Goal: Feedback & Contribution: Submit feedback/report problem

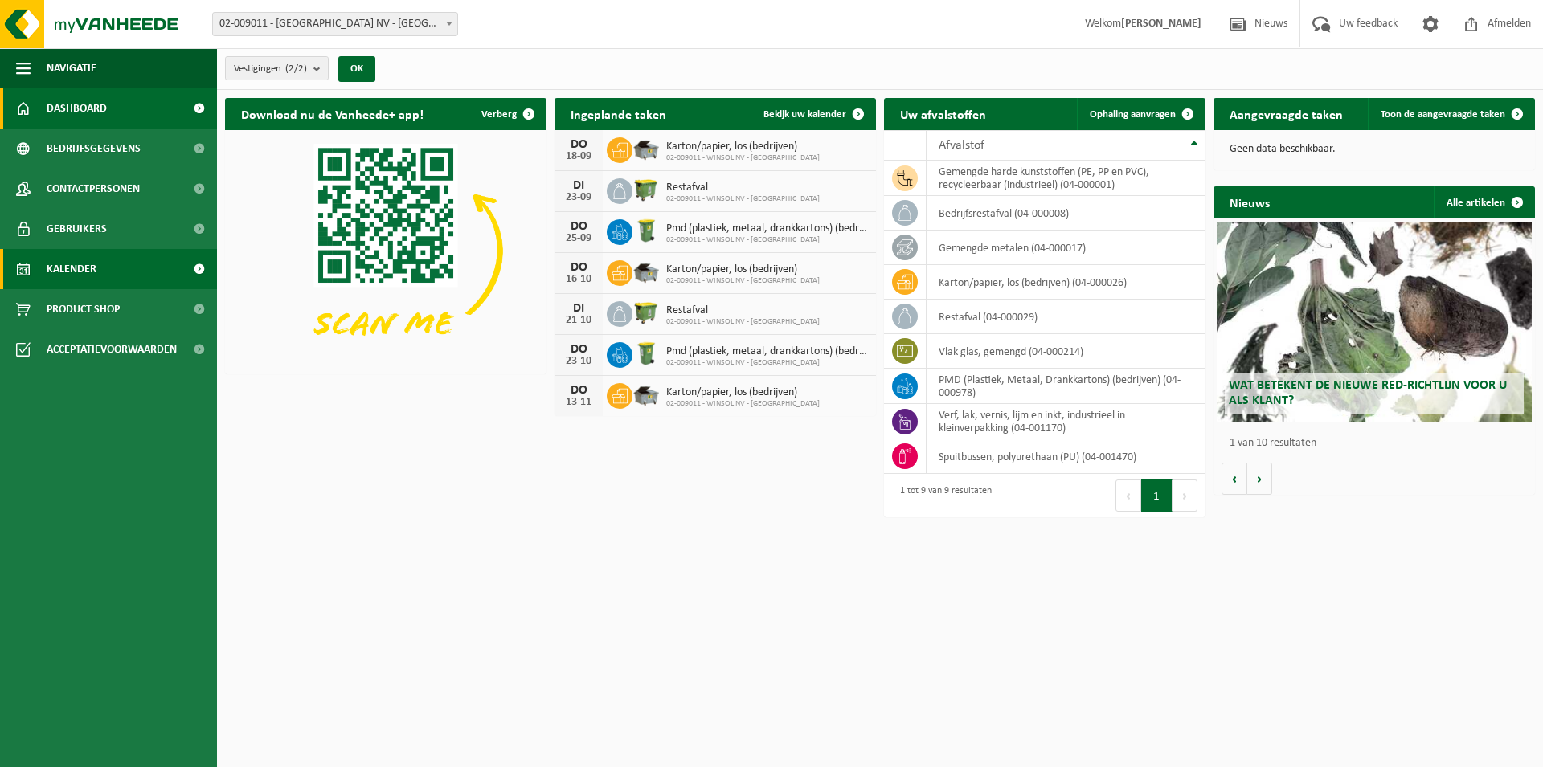
click at [62, 271] on span "Kalender" at bounding box center [72, 269] width 50 height 40
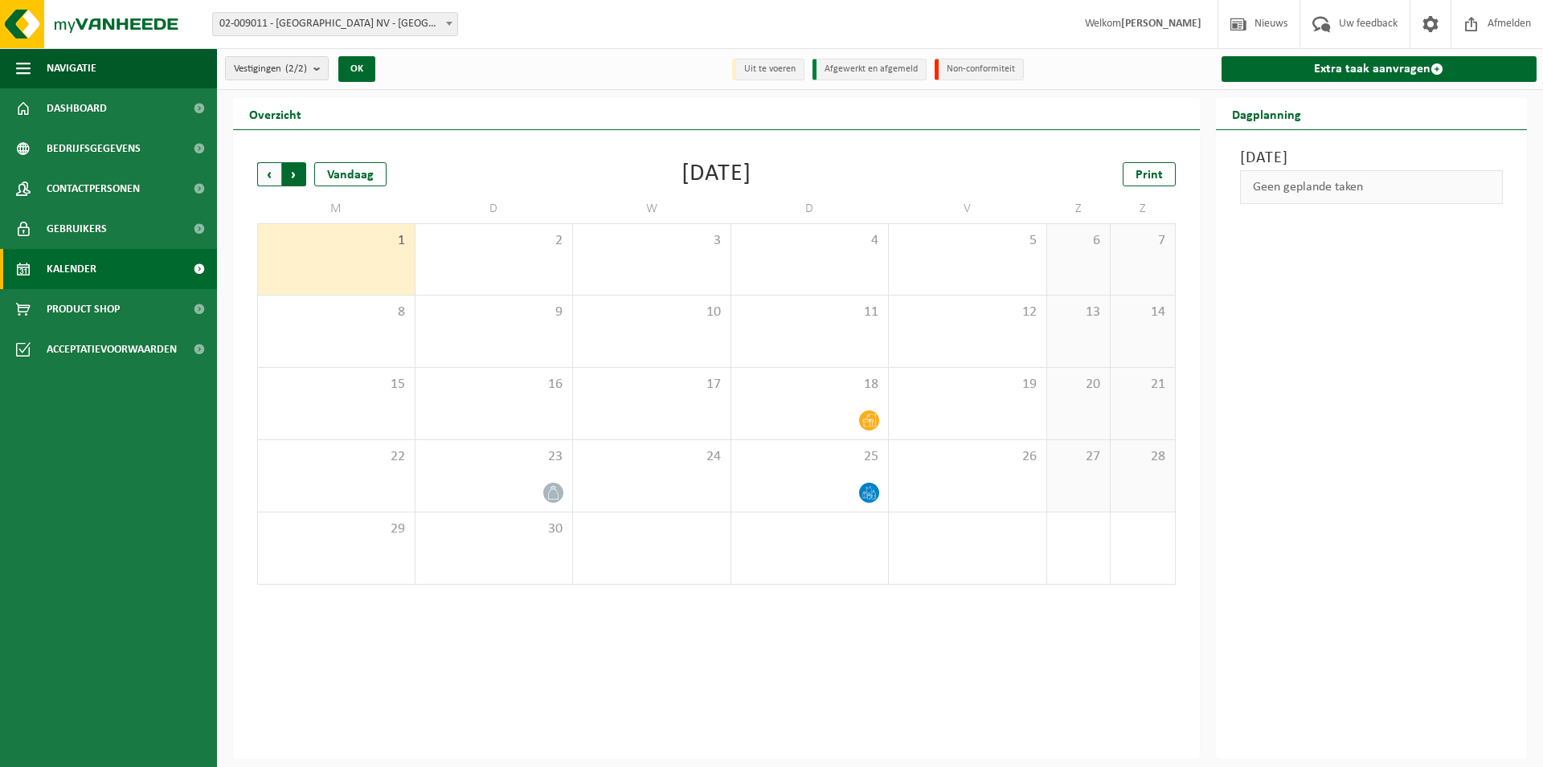
click at [266, 174] on span "Vorige" at bounding box center [269, 174] width 24 height 24
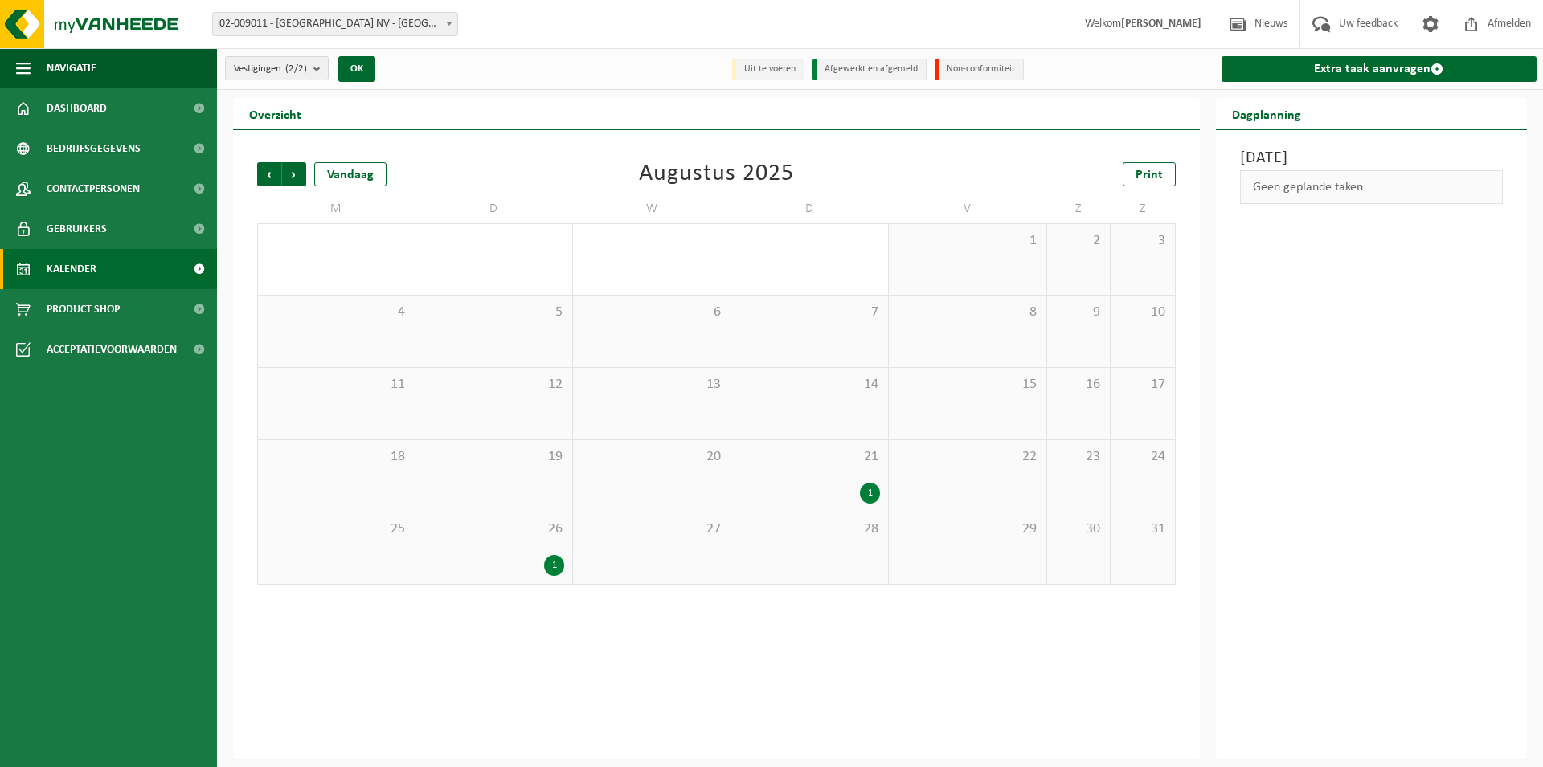
click at [550, 561] on div "1" at bounding box center [554, 565] width 20 height 21
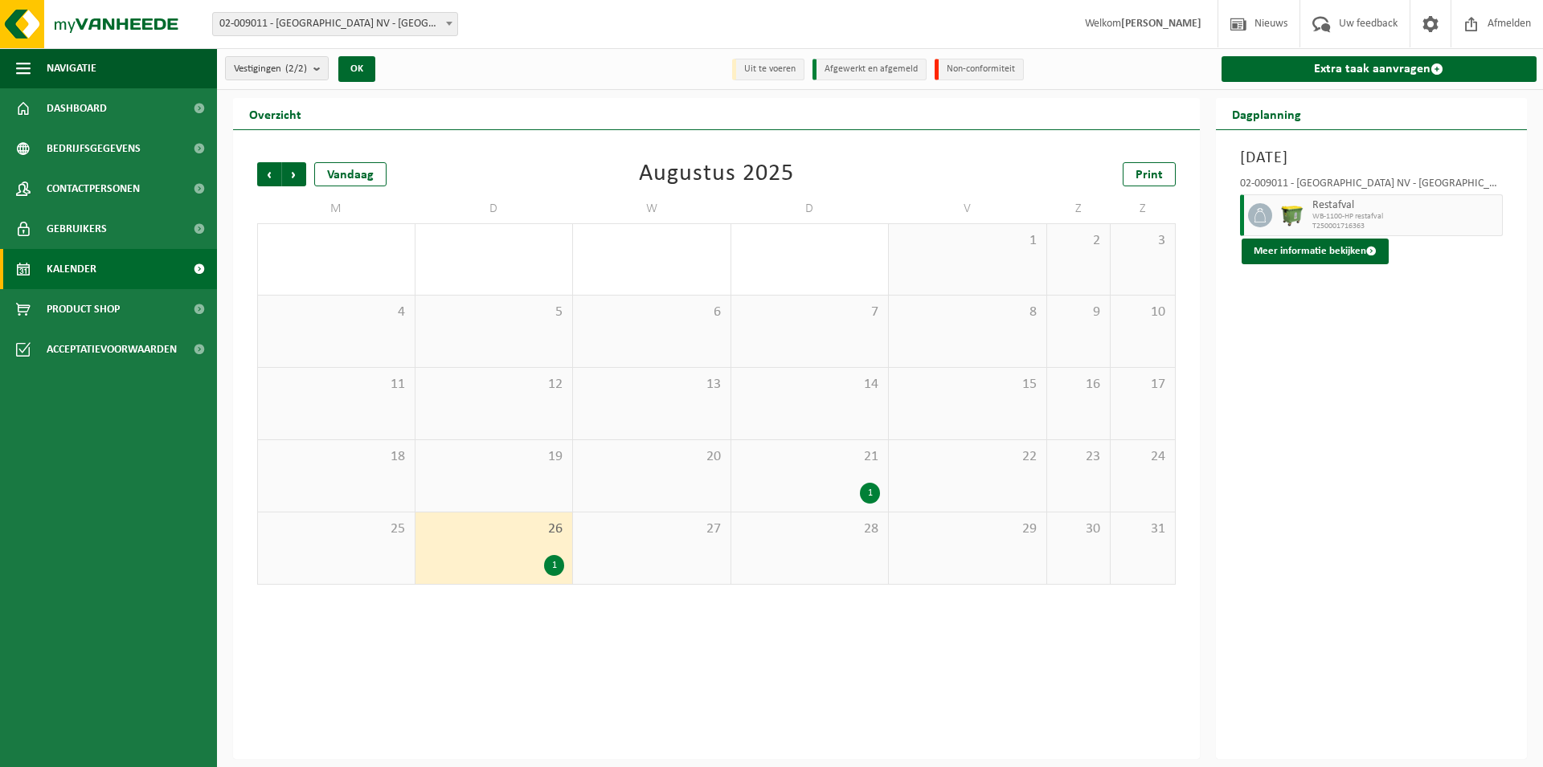
click at [868, 493] on div "1" at bounding box center [870, 493] width 20 height 21
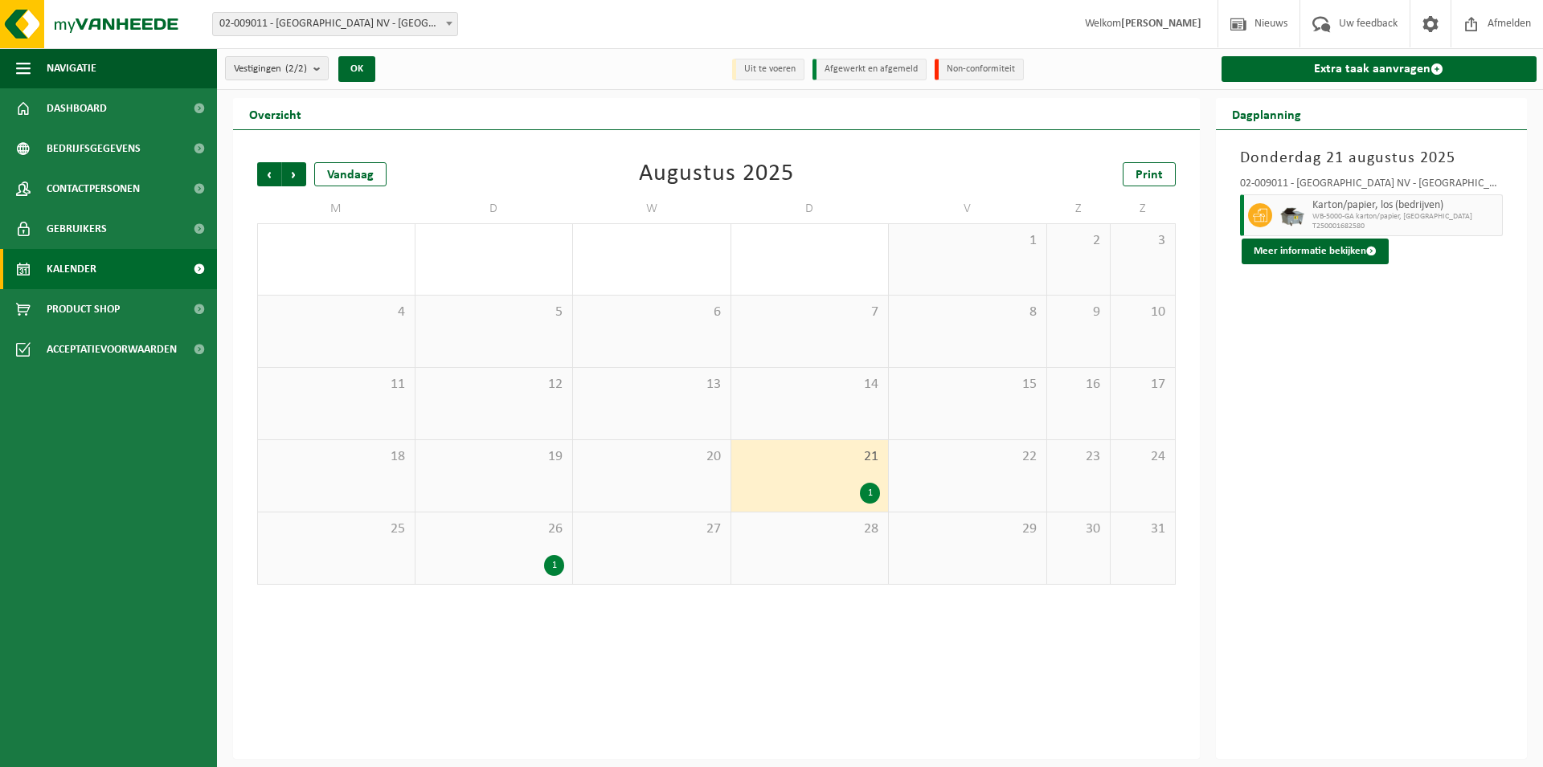
click at [546, 561] on div "1" at bounding box center [554, 565] width 20 height 21
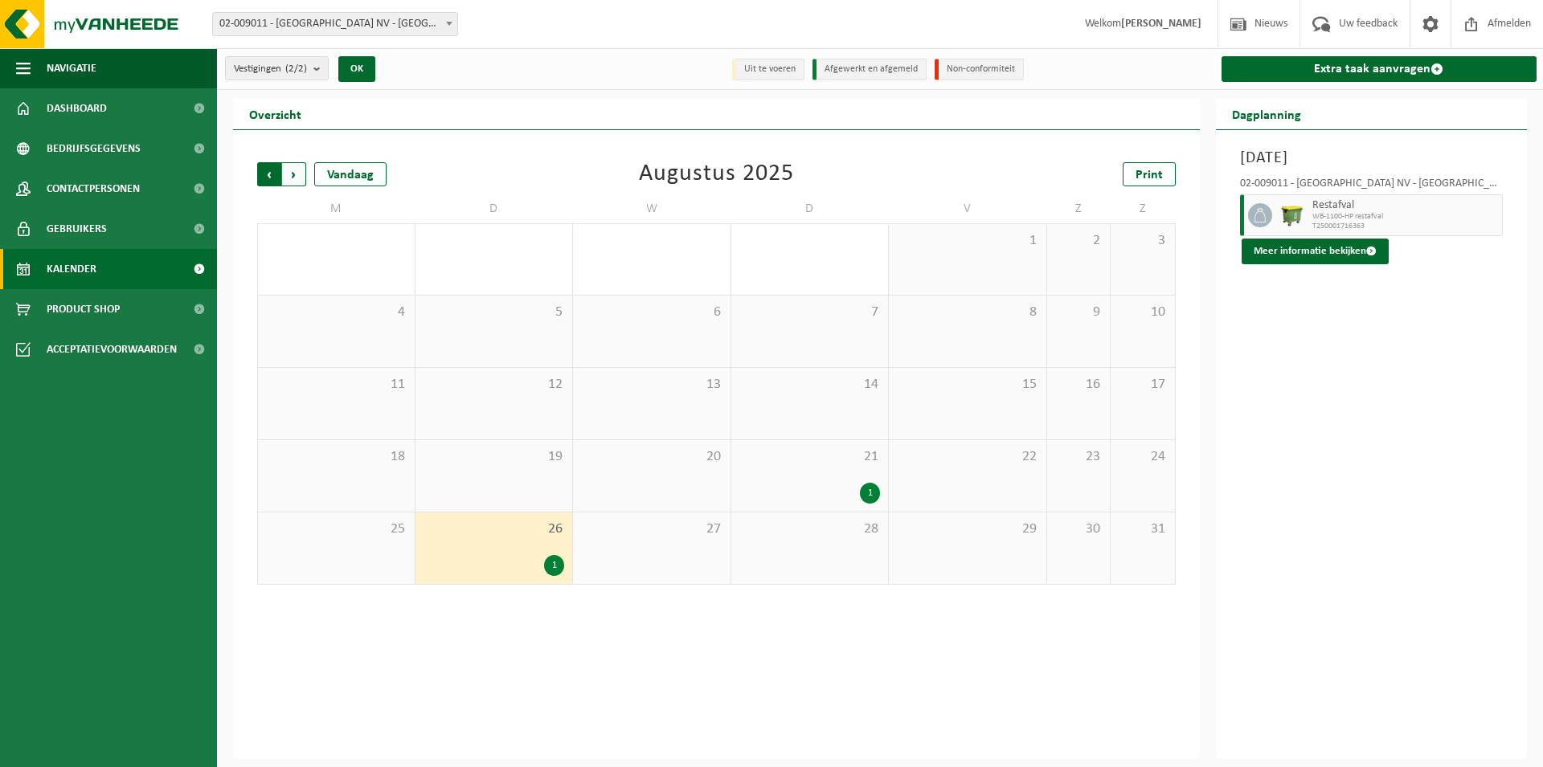
click at [304, 178] on span "Volgende" at bounding box center [294, 174] width 24 height 24
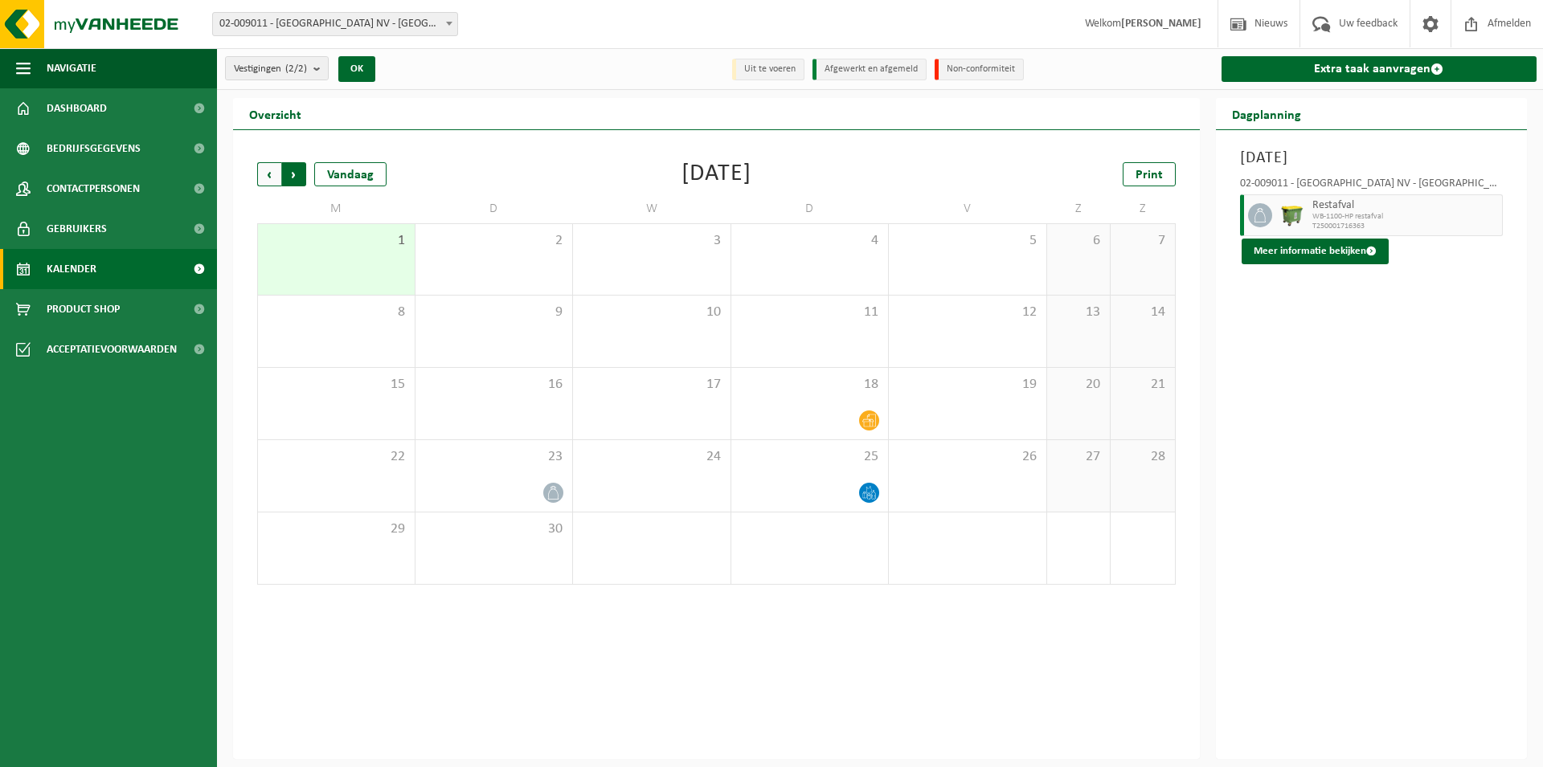
click at [263, 169] on span "Vorige" at bounding box center [269, 174] width 24 height 24
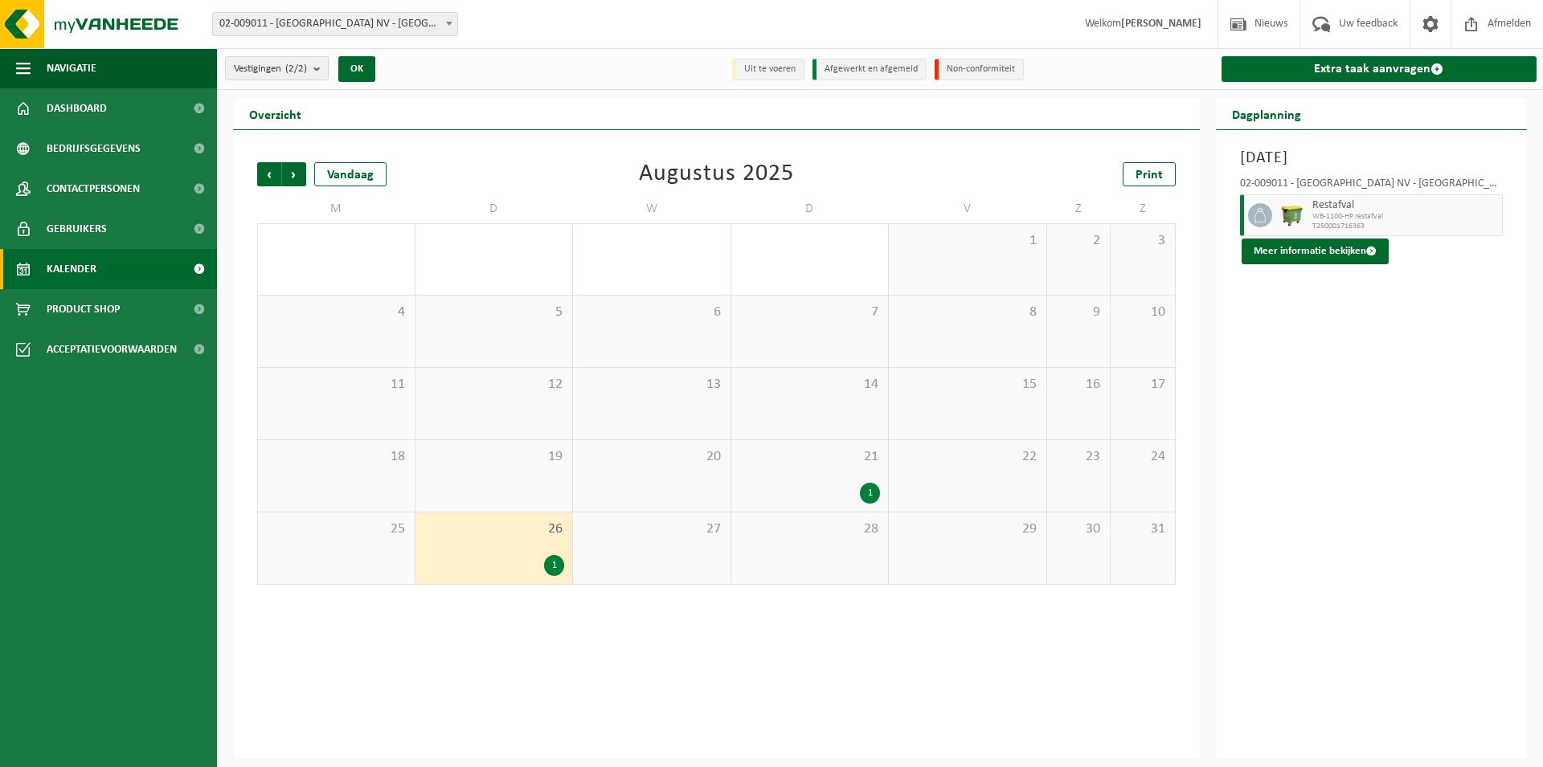
click at [263, 169] on span "Vorige" at bounding box center [269, 174] width 24 height 24
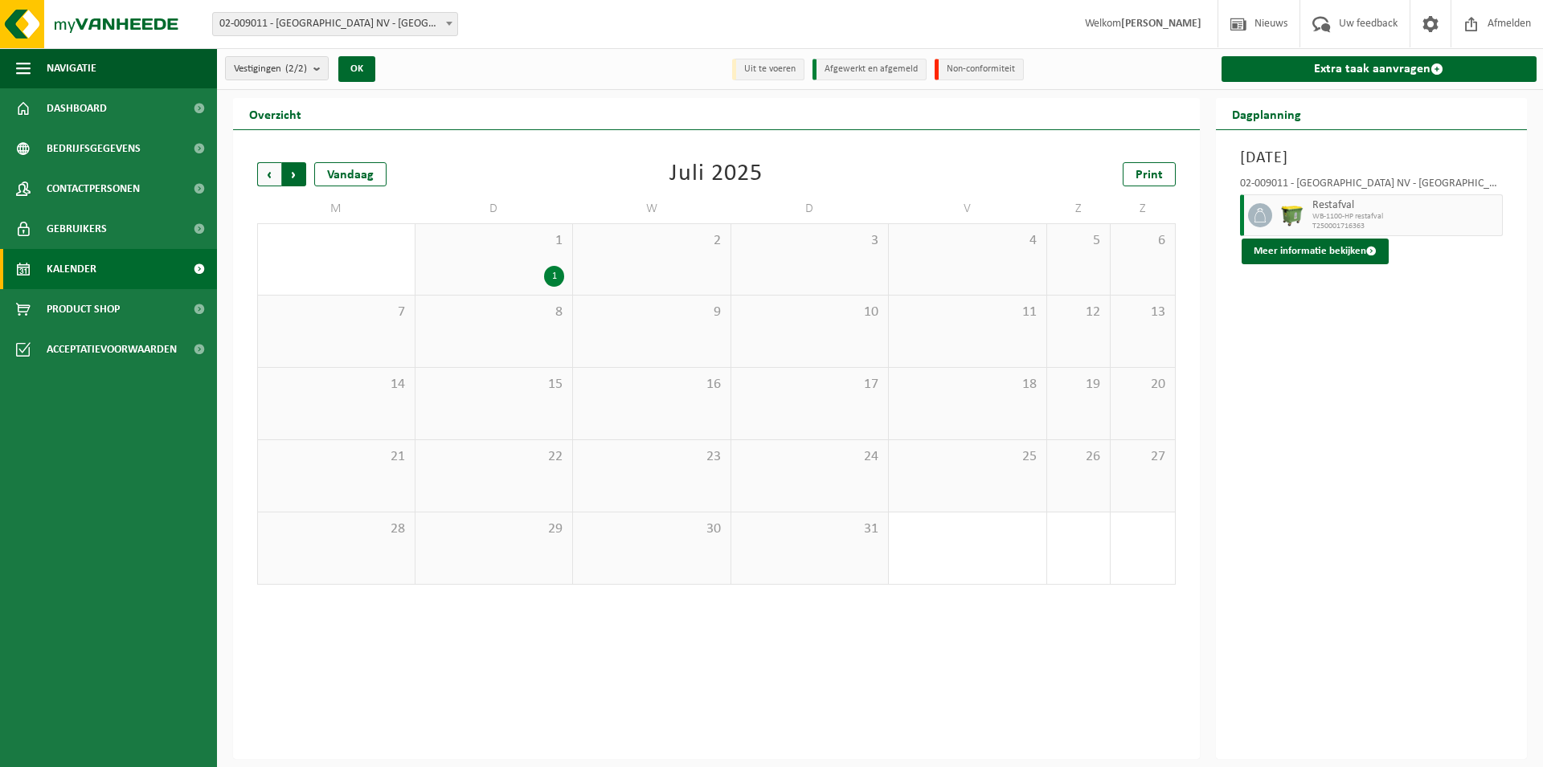
click at [276, 176] on span "Vorige" at bounding box center [269, 174] width 24 height 24
click at [291, 170] on span "Volgende" at bounding box center [294, 174] width 24 height 24
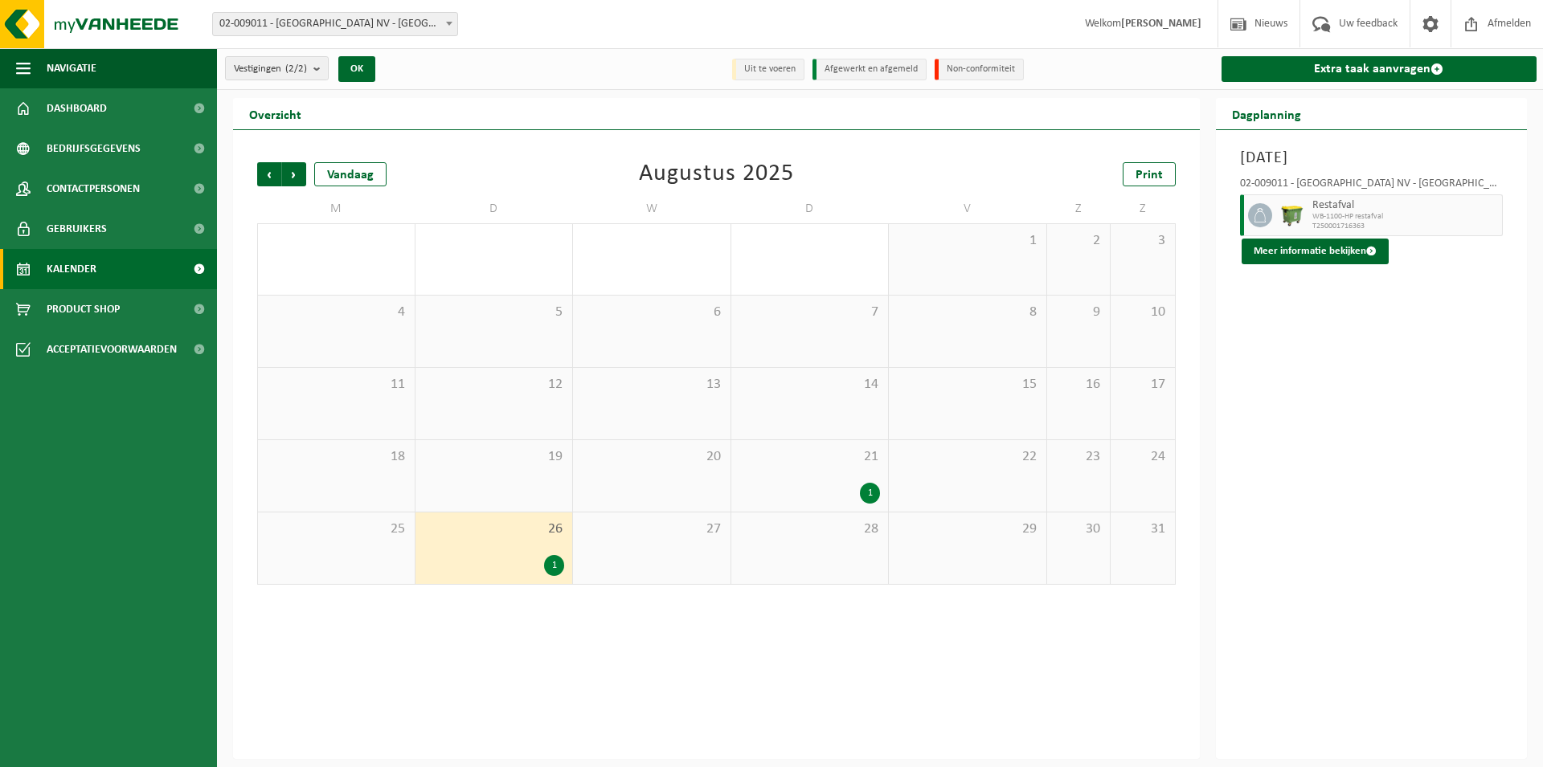
click at [610, 565] on div "27" at bounding box center [651, 549] width 157 height 72
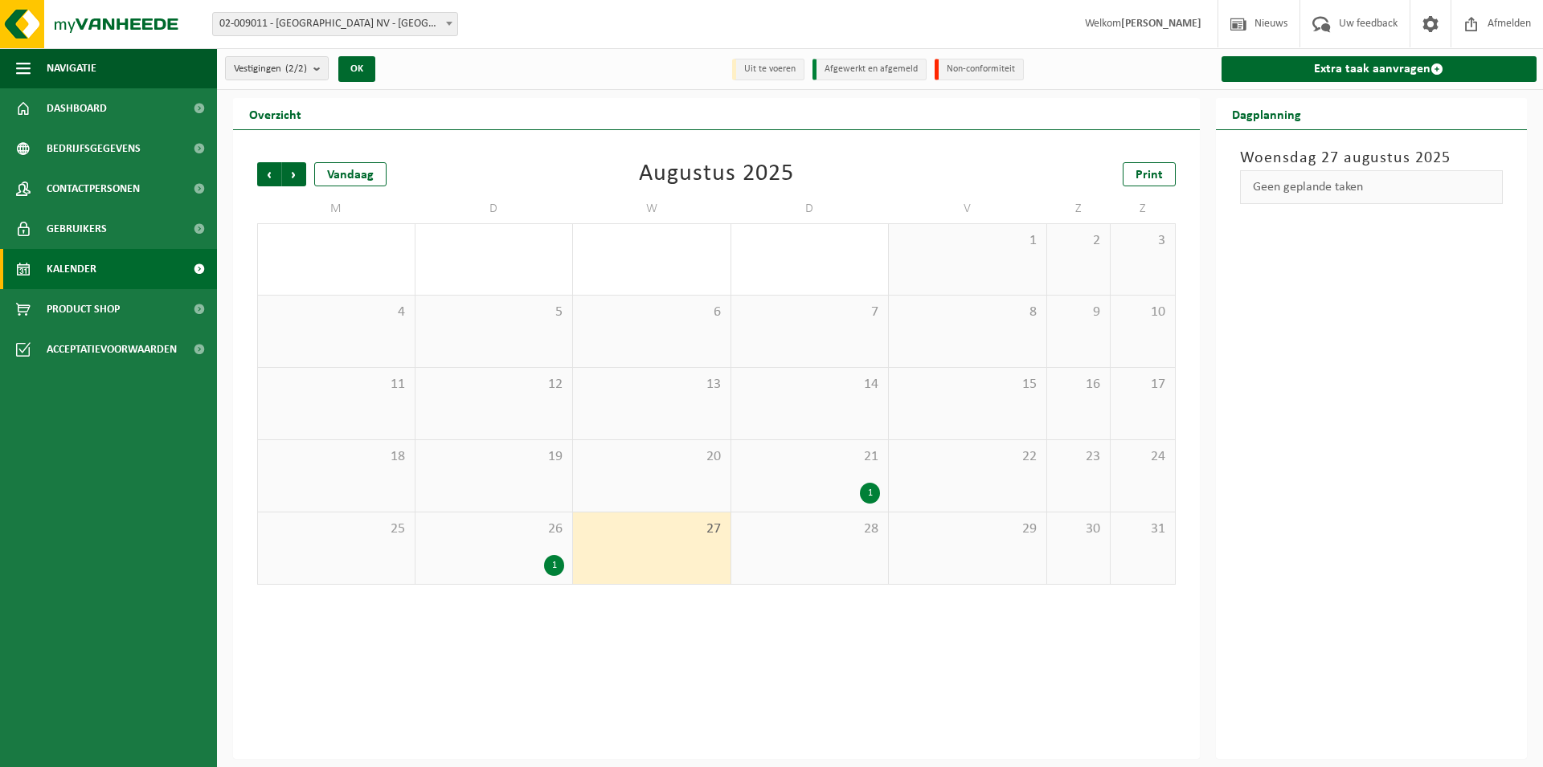
click at [781, 560] on div "28" at bounding box center [809, 549] width 157 height 72
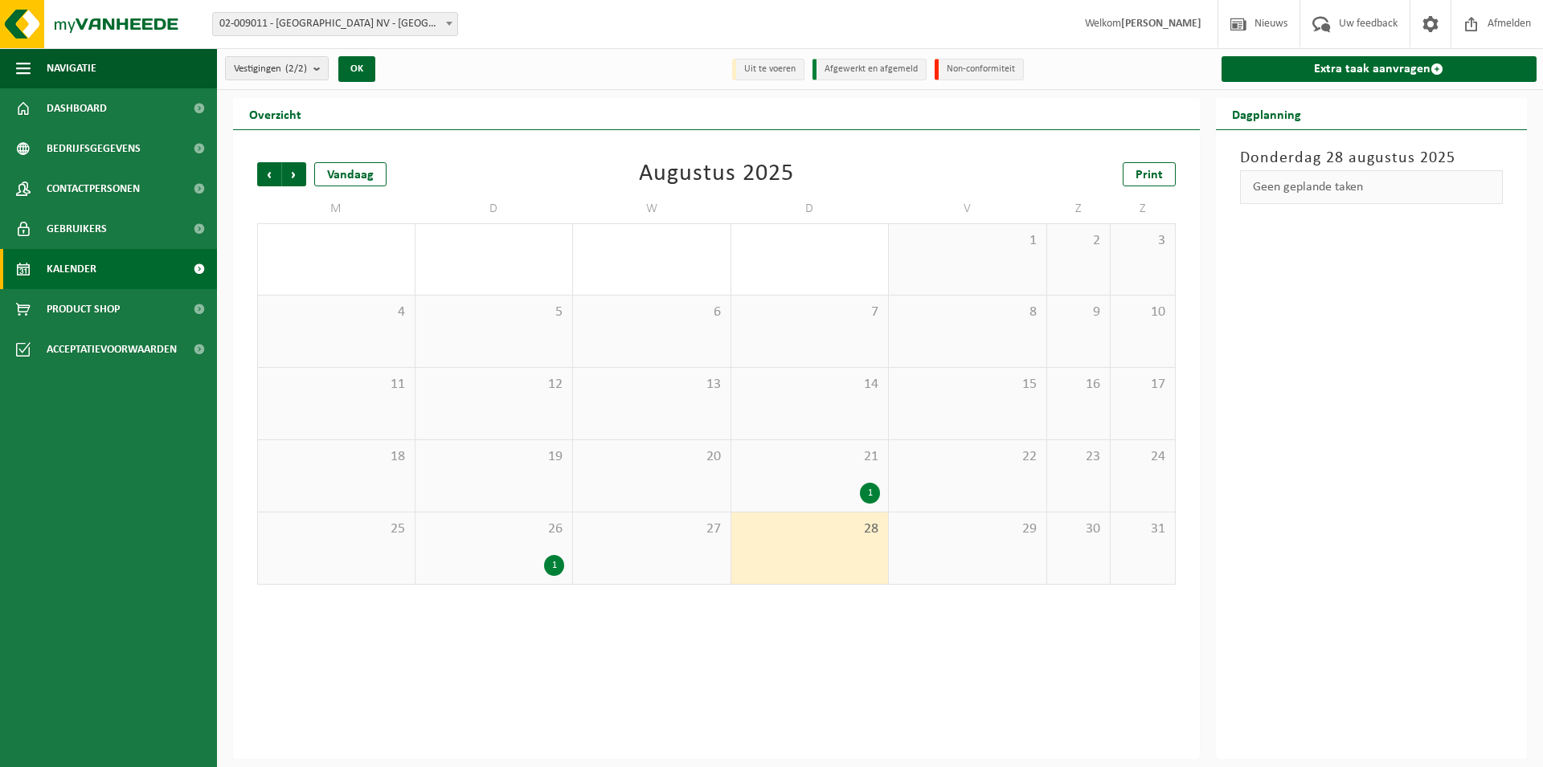
click at [968, 565] on div "29" at bounding box center [967, 549] width 157 height 72
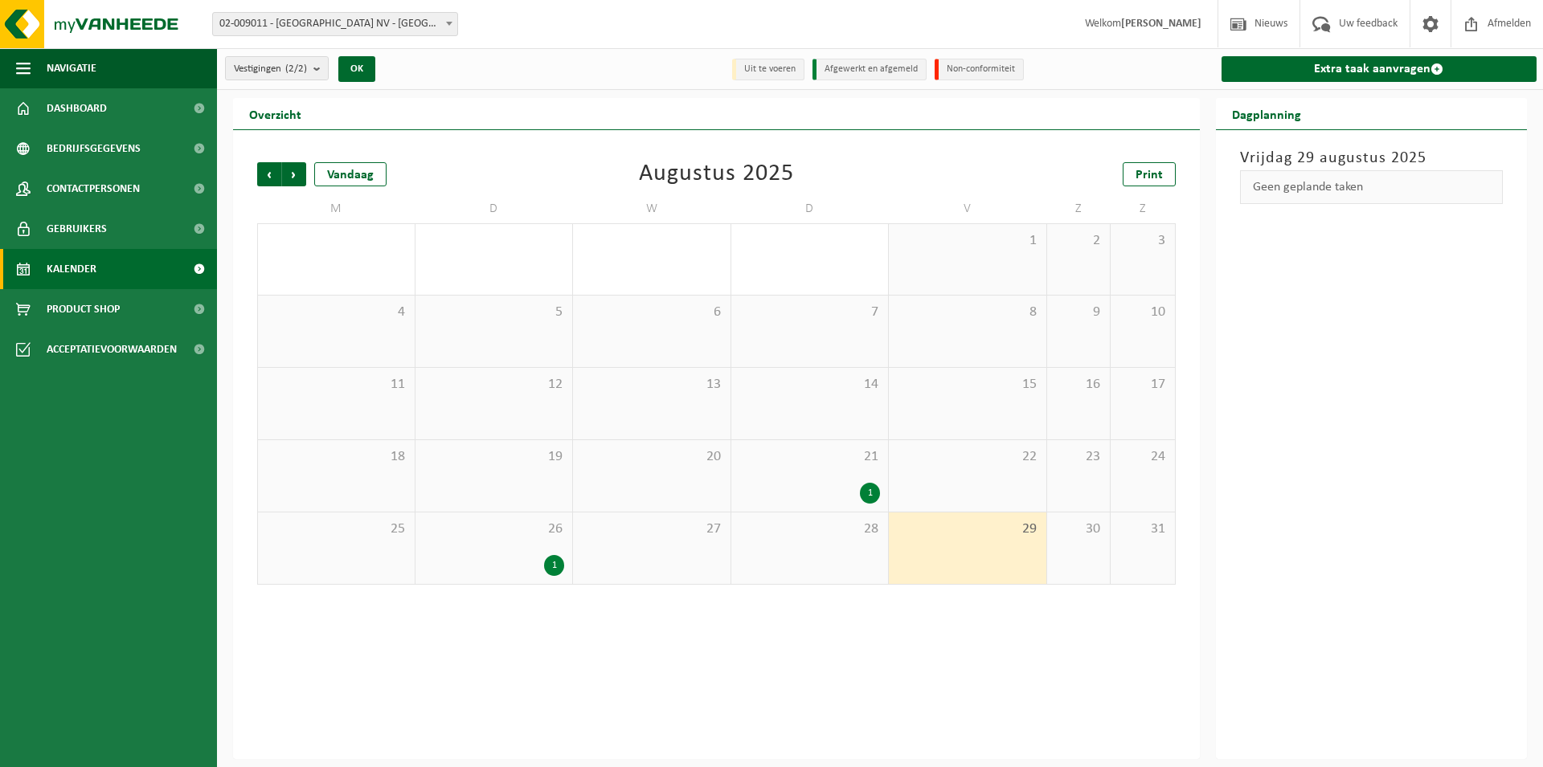
click at [818, 562] on div "28" at bounding box center [809, 549] width 157 height 72
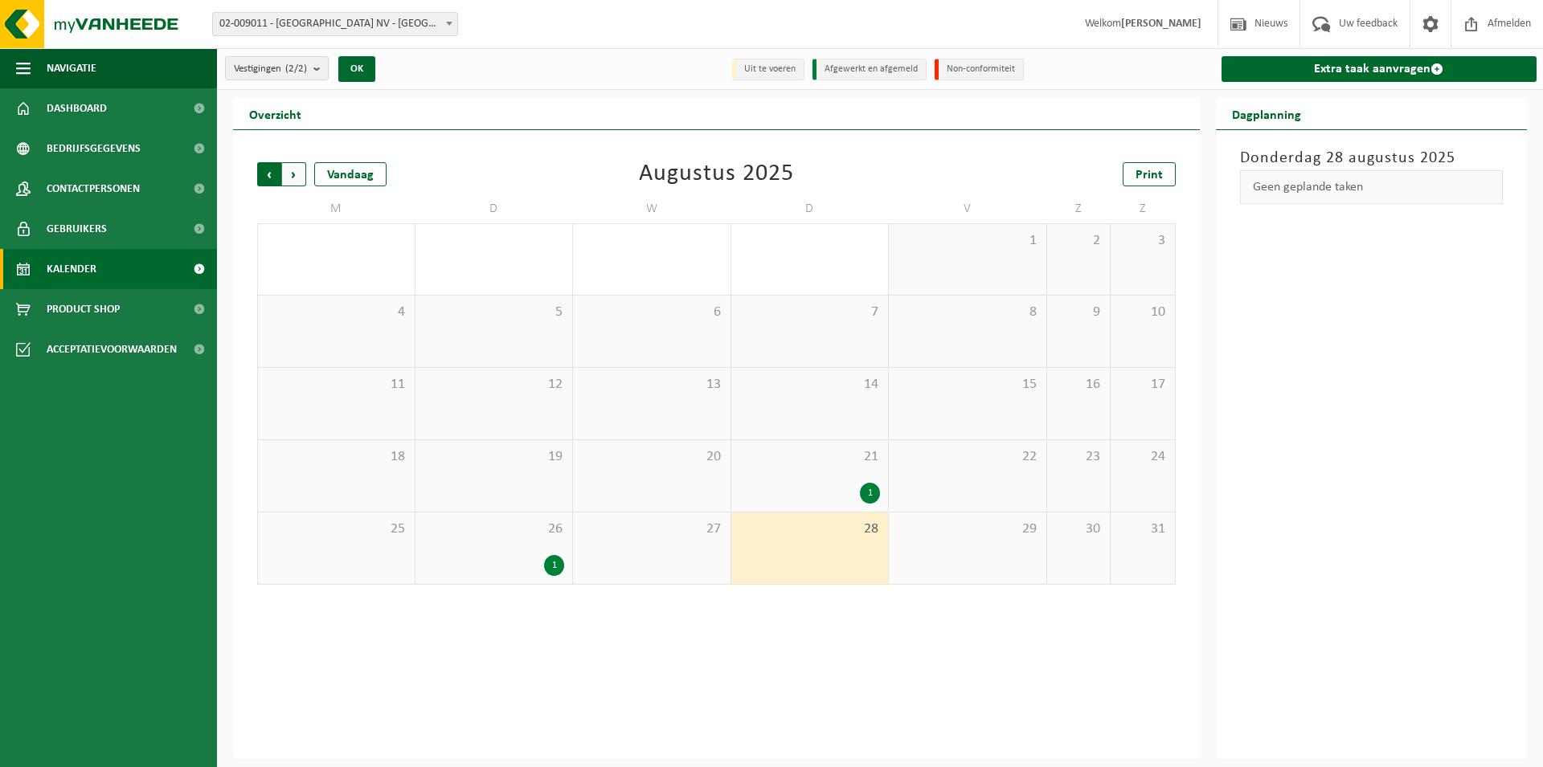
click at [299, 177] on span "Volgende" at bounding box center [294, 174] width 24 height 24
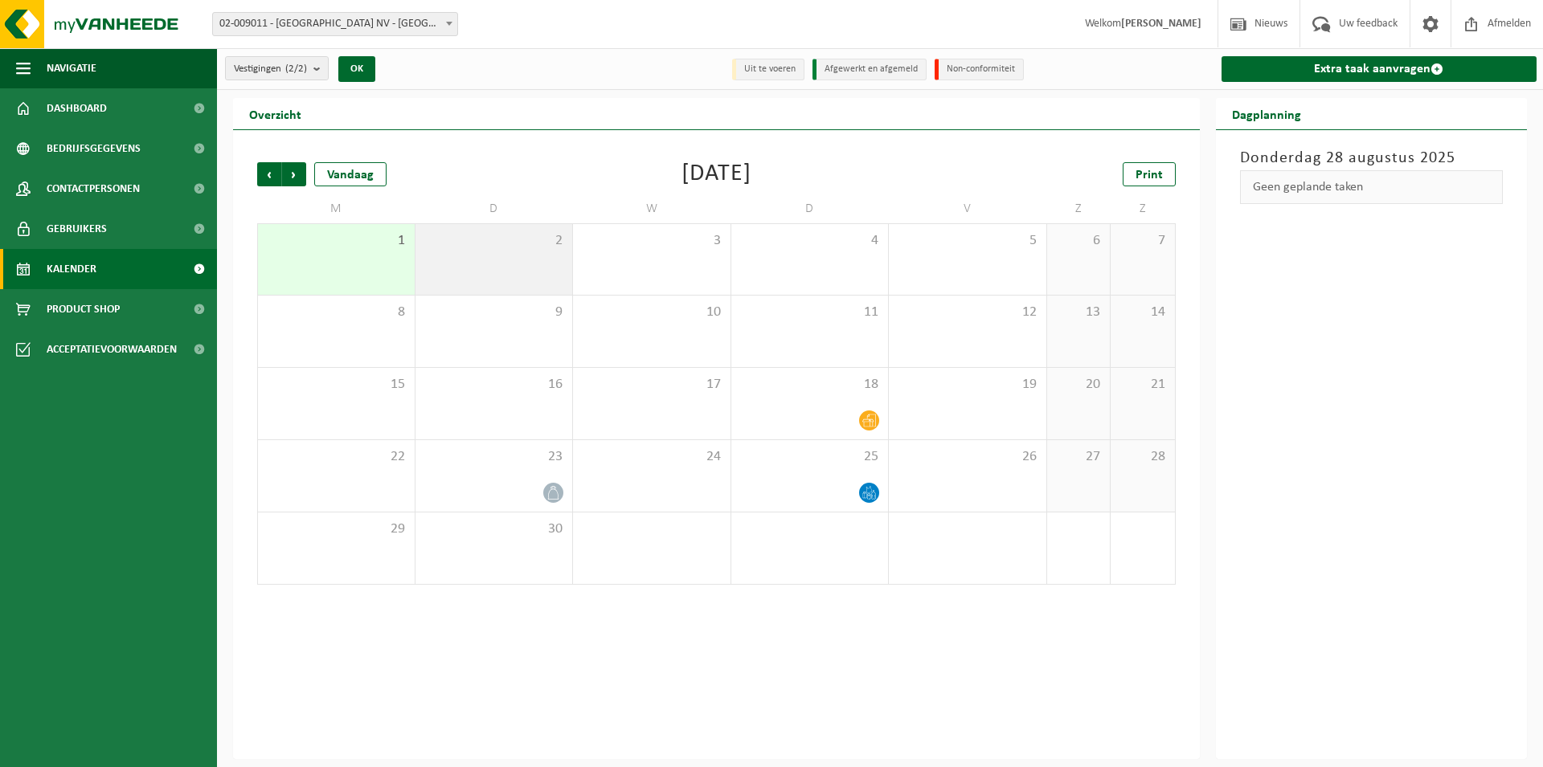
click at [484, 275] on div "2" at bounding box center [493, 259] width 157 height 71
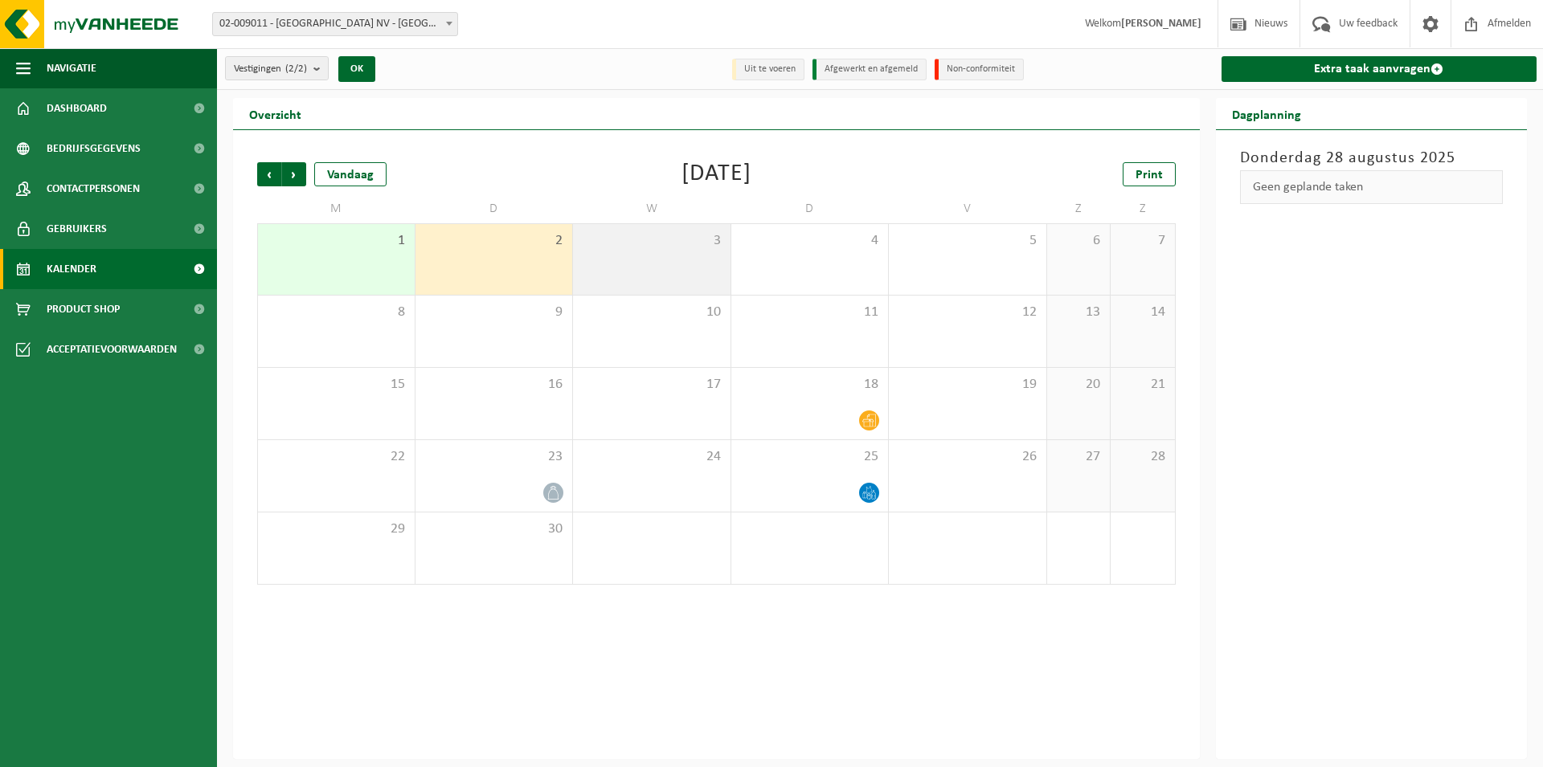
click at [689, 272] on div "3" at bounding box center [651, 259] width 157 height 71
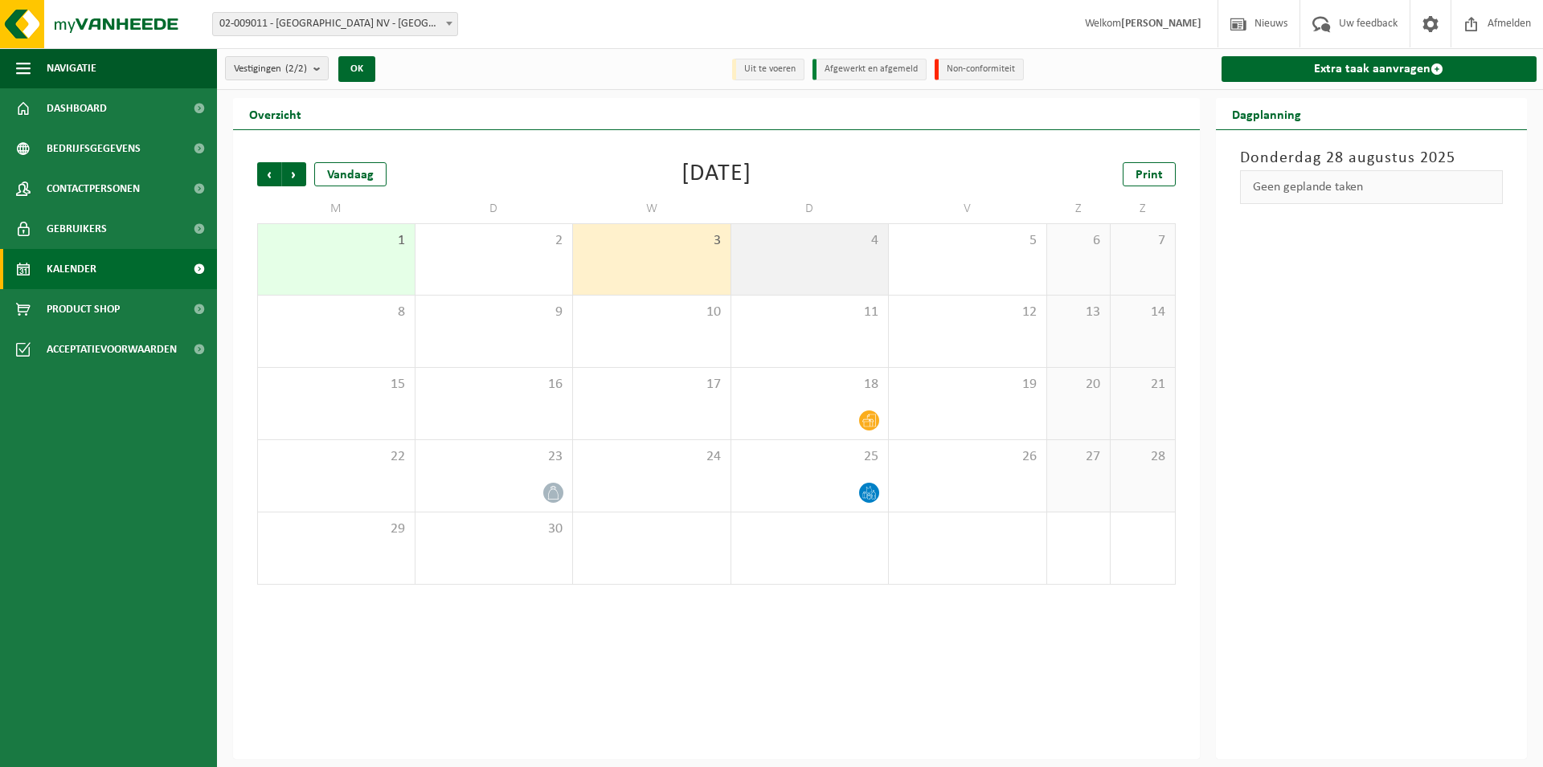
click at [781, 271] on div "4" at bounding box center [809, 259] width 157 height 71
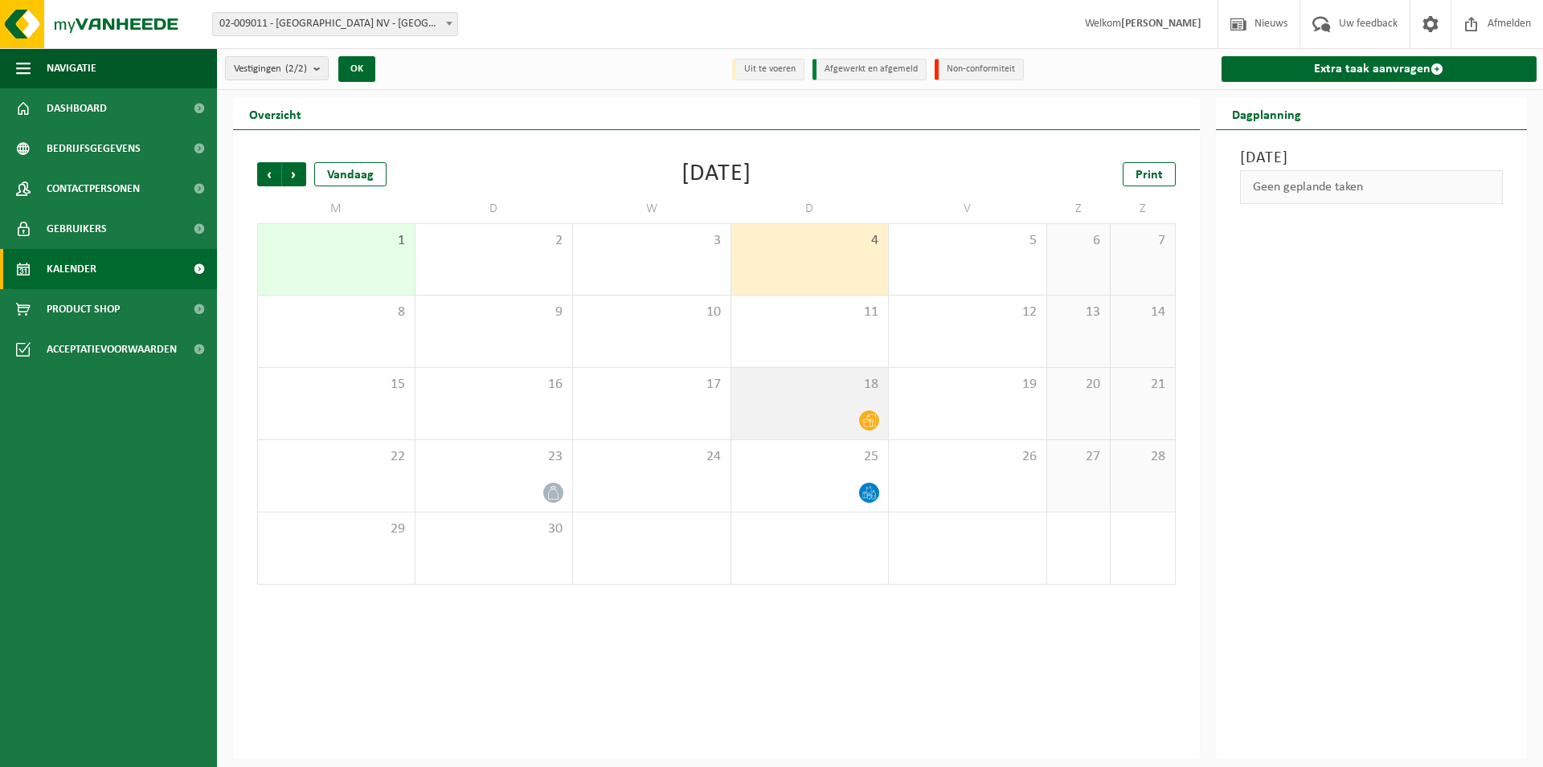
click at [866, 420] on icon at bounding box center [869, 421] width 14 height 14
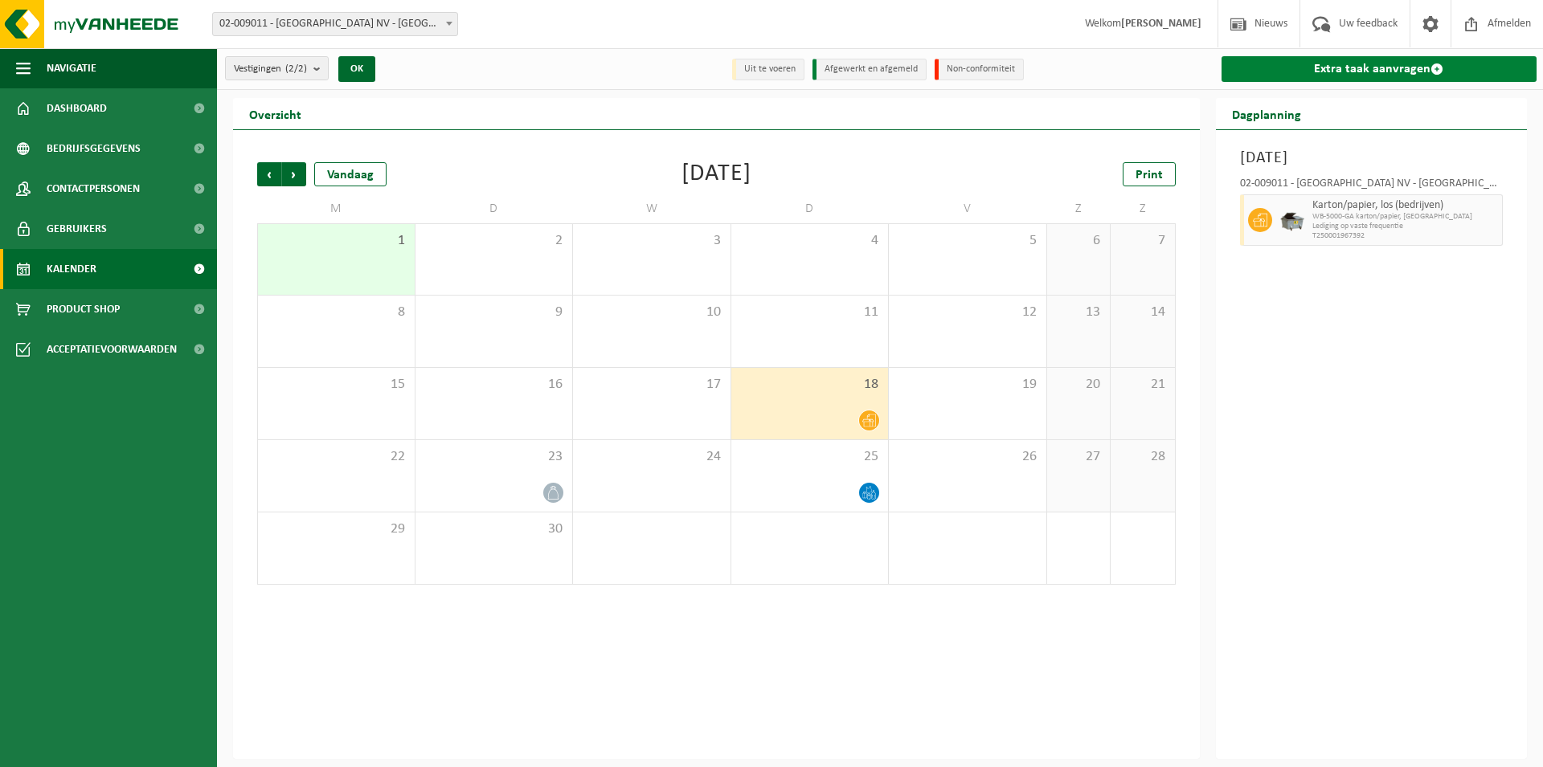
click at [1316, 63] on link "Extra taak aanvragen" at bounding box center [1379, 69] width 316 height 26
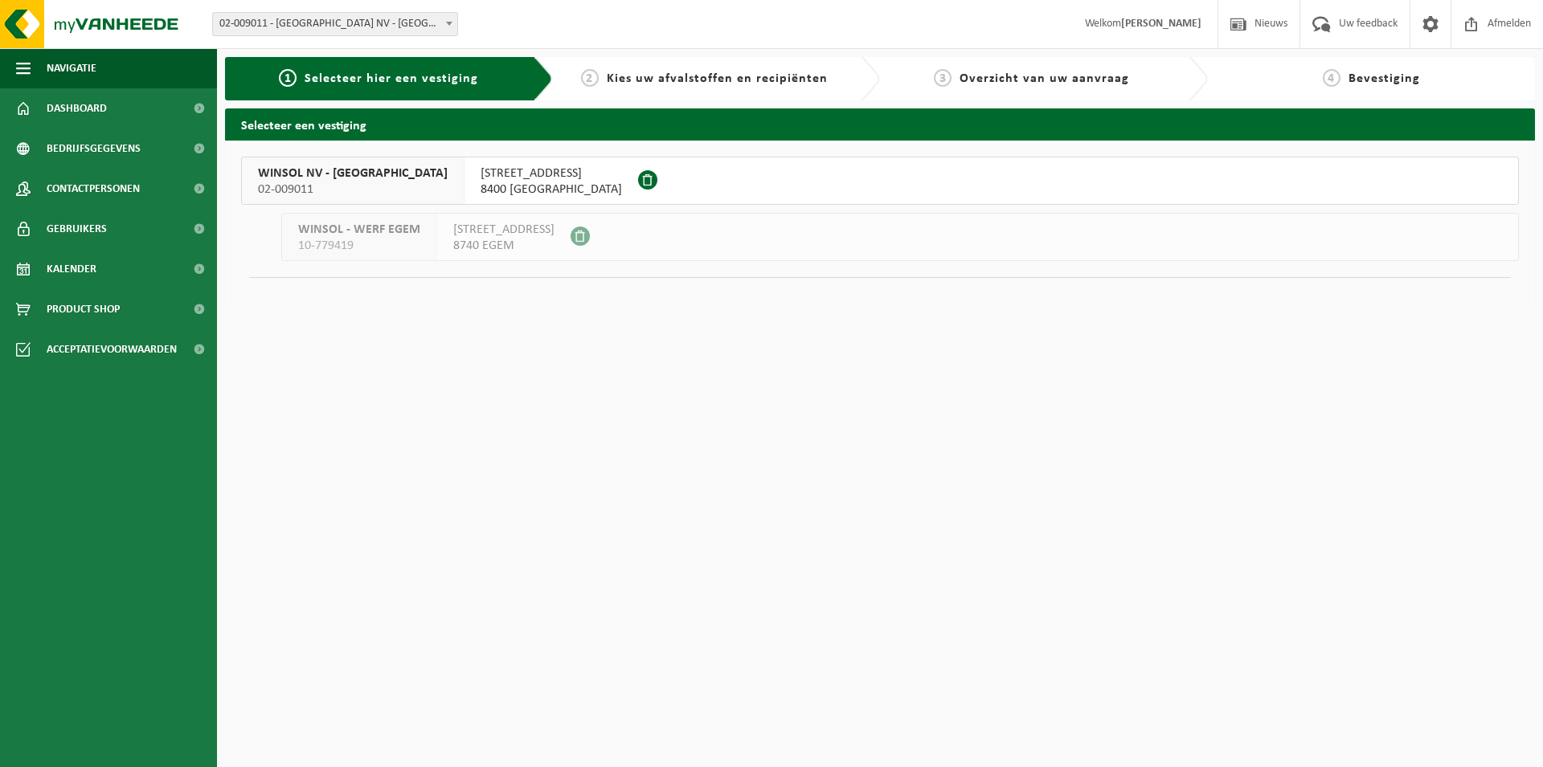
click at [329, 180] on span "WINSOL NV - OOSTENDE" at bounding box center [353, 174] width 190 height 16
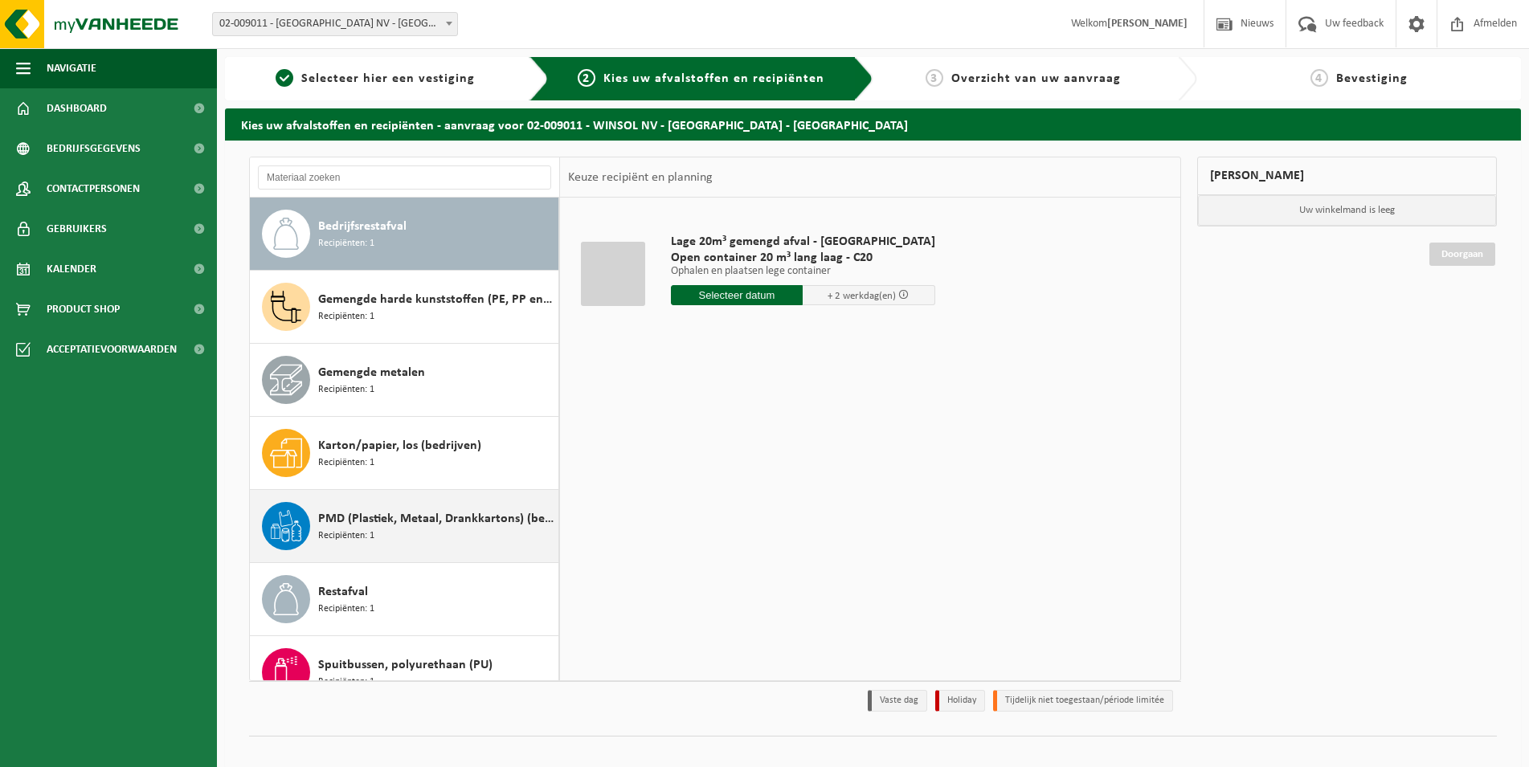
click at [371, 522] on span "PMD (Plastiek, Metaal, Drankkartons) (bedrijven)" at bounding box center [436, 518] width 236 height 19
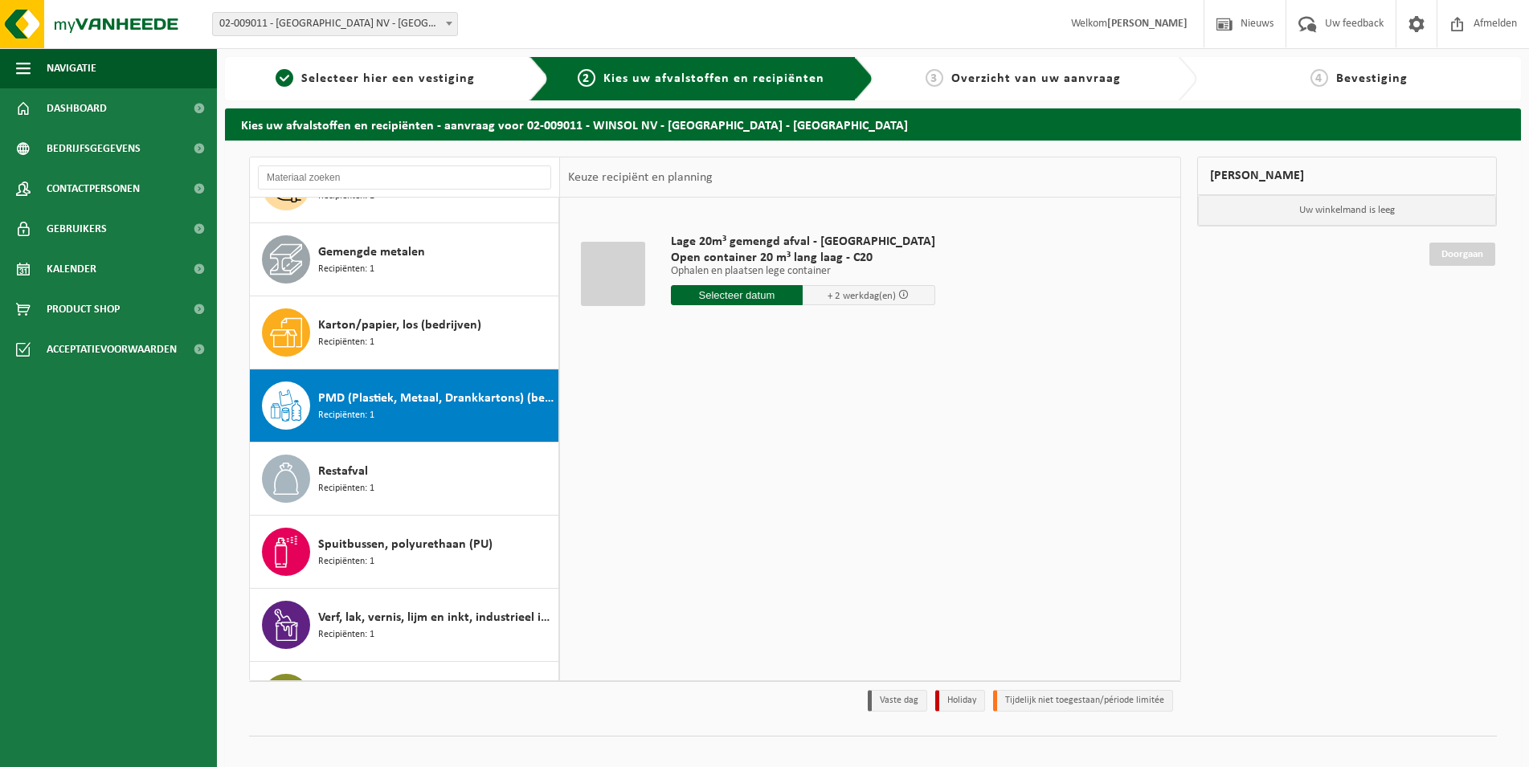
scroll to position [174, 0]
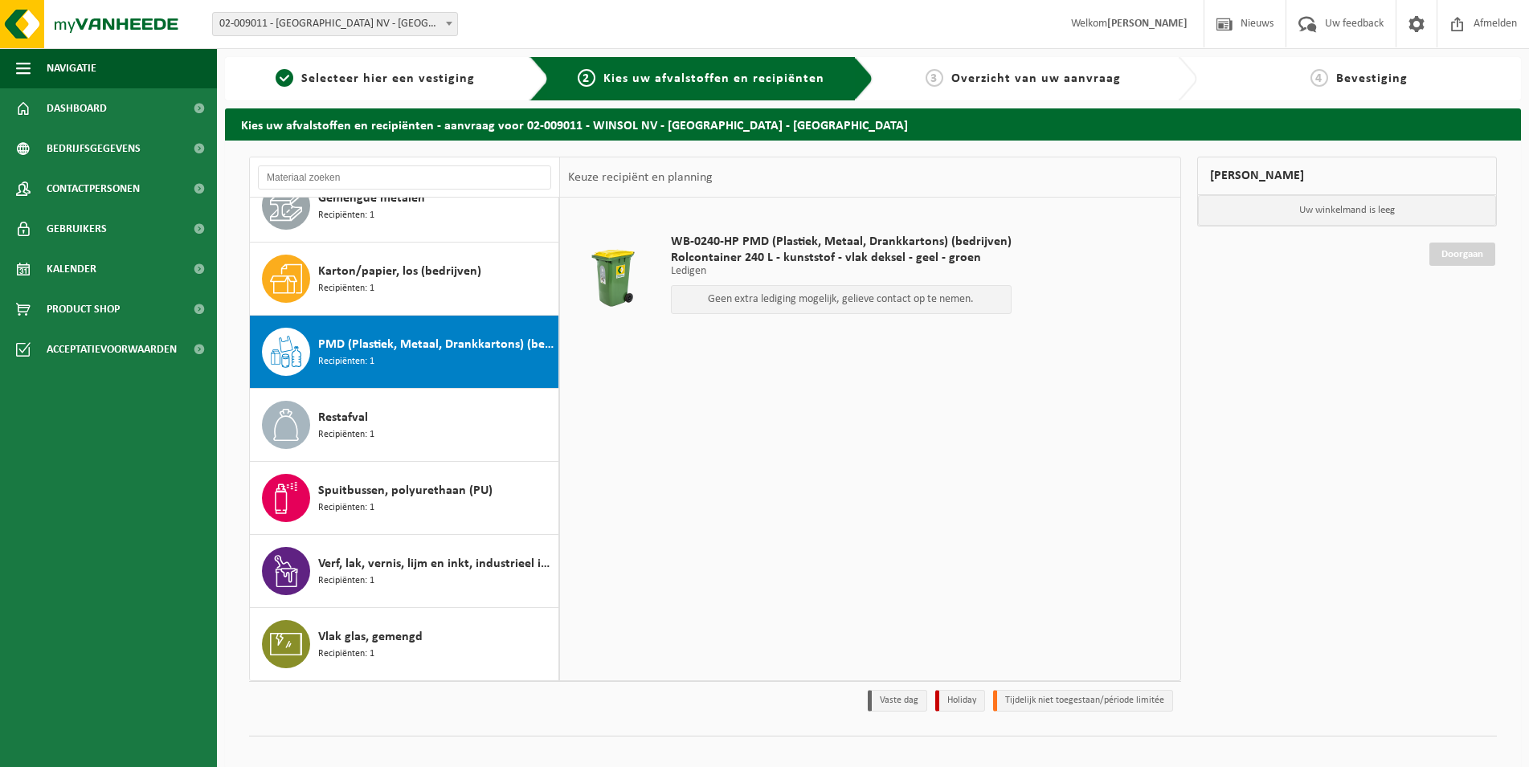
click at [760, 238] on span "WB-0240-HP PMD (Plastiek, Metaal, Drankkartons) (bedrijven)" at bounding box center [841, 242] width 341 height 16
click at [845, 238] on span "WB-0240-HP PMD (Plastiek, Metaal, Drankkartons) (bedrijven)" at bounding box center [841, 242] width 341 height 16
click at [1052, 238] on td "WB-0240-HP PMD (Plastiek, Metaal, Drankkartons) (bedrijven) Rolcontainer 240 L …" at bounding box center [915, 278] width 513 height 145
click at [830, 294] on p "Geen extra lediging mogelijk, gelieve contact op te nemen." at bounding box center [841, 299] width 323 height 11
drag, startPoint x: 698, startPoint y: 306, endPoint x: 986, endPoint y: 308, distance: 287.6
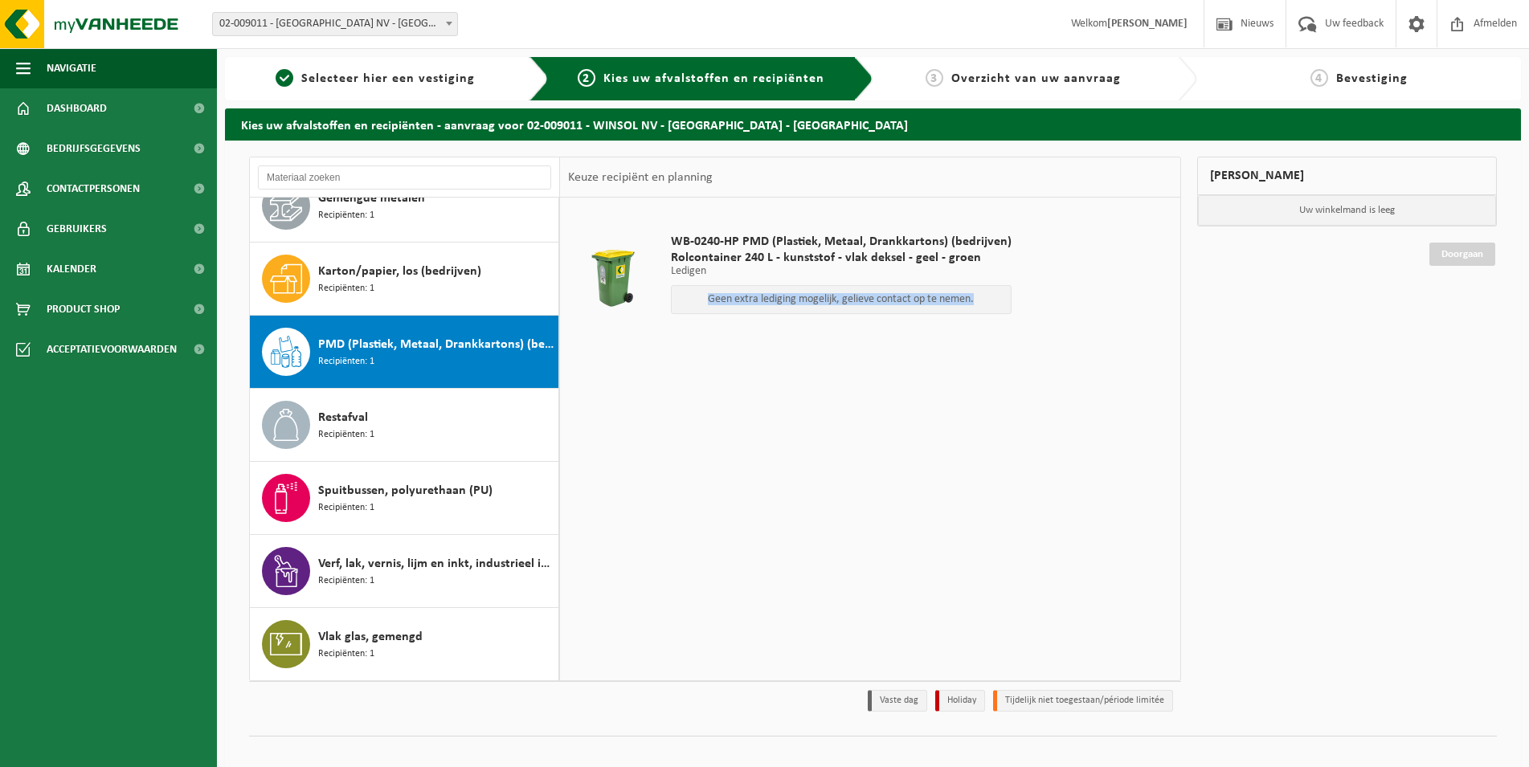
click at [986, 308] on div "Geen extra lediging mogelijk, gelieve contact op te nemen." at bounding box center [841, 299] width 341 height 29
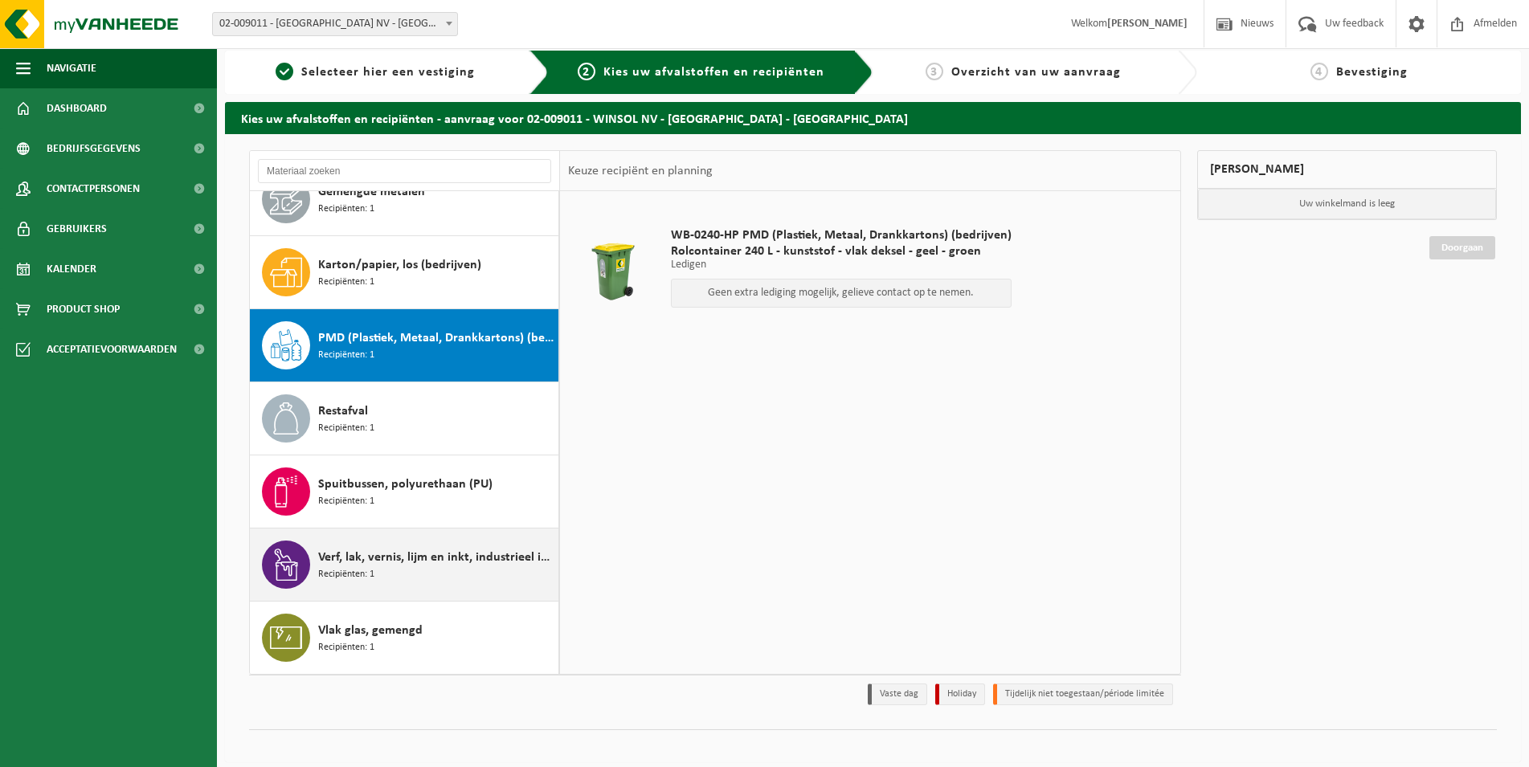
scroll to position [10, 0]
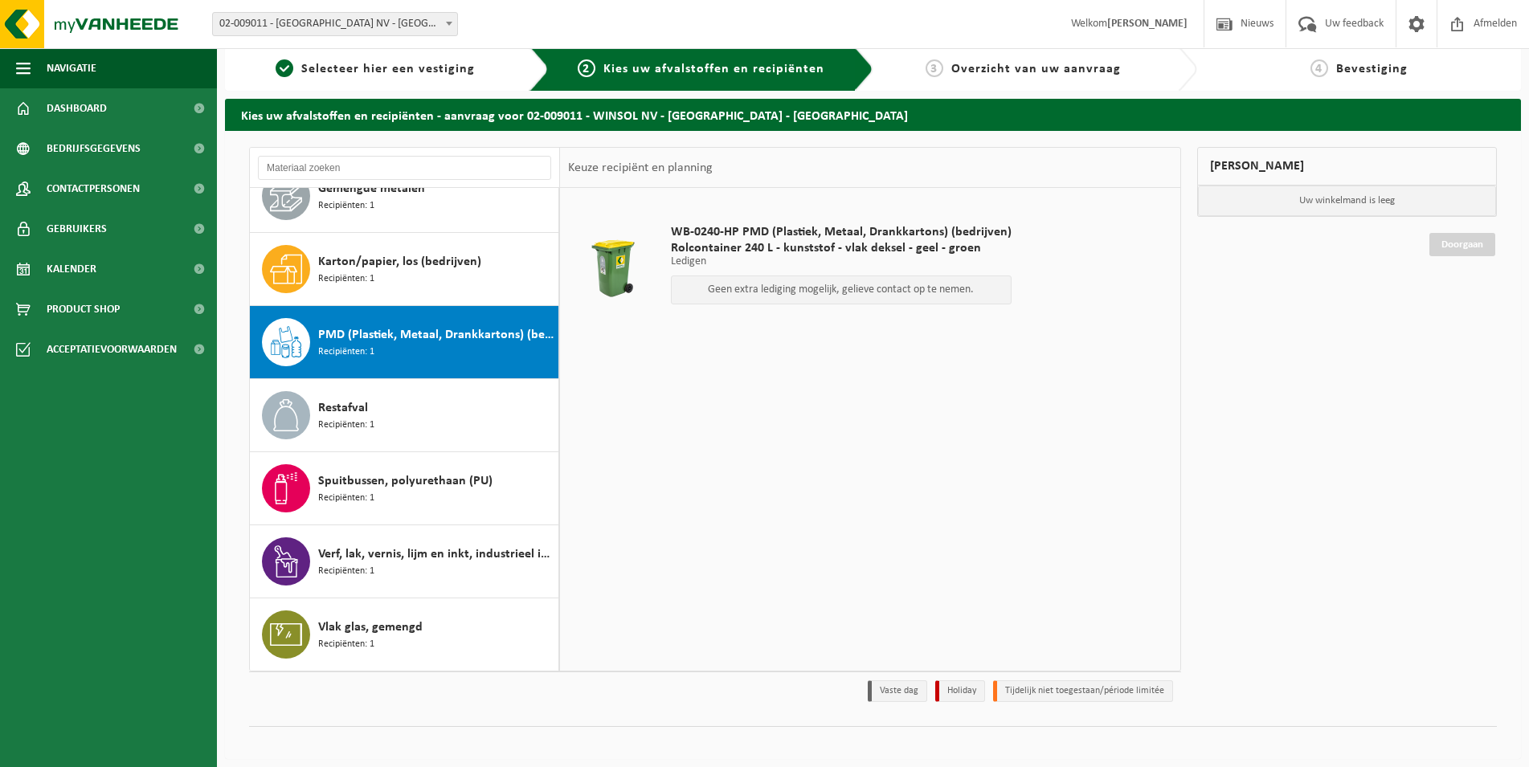
click at [1354, 201] on p "Uw winkelmand is leeg" at bounding box center [1347, 201] width 298 height 31
drag, startPoint x: 1293, startPoint y: 206, endPoint x: 1438, endPoint y: 219, distance: 146.0
click at [1350, 206] on p "Uw winkelmand is leeg" at bounding box center [1347, 201] width 298 height 31
click at [803, 284] on p "Geen extra lediging mogelijk, gelieve contact op te nemen." at bounding box center [841, 289] width 323 height 11
click at [751, 294] on p "Geen extra lediging mogelijk, gelieve contact op te nemen." at bounding box center [841, 289] width 323 height 11
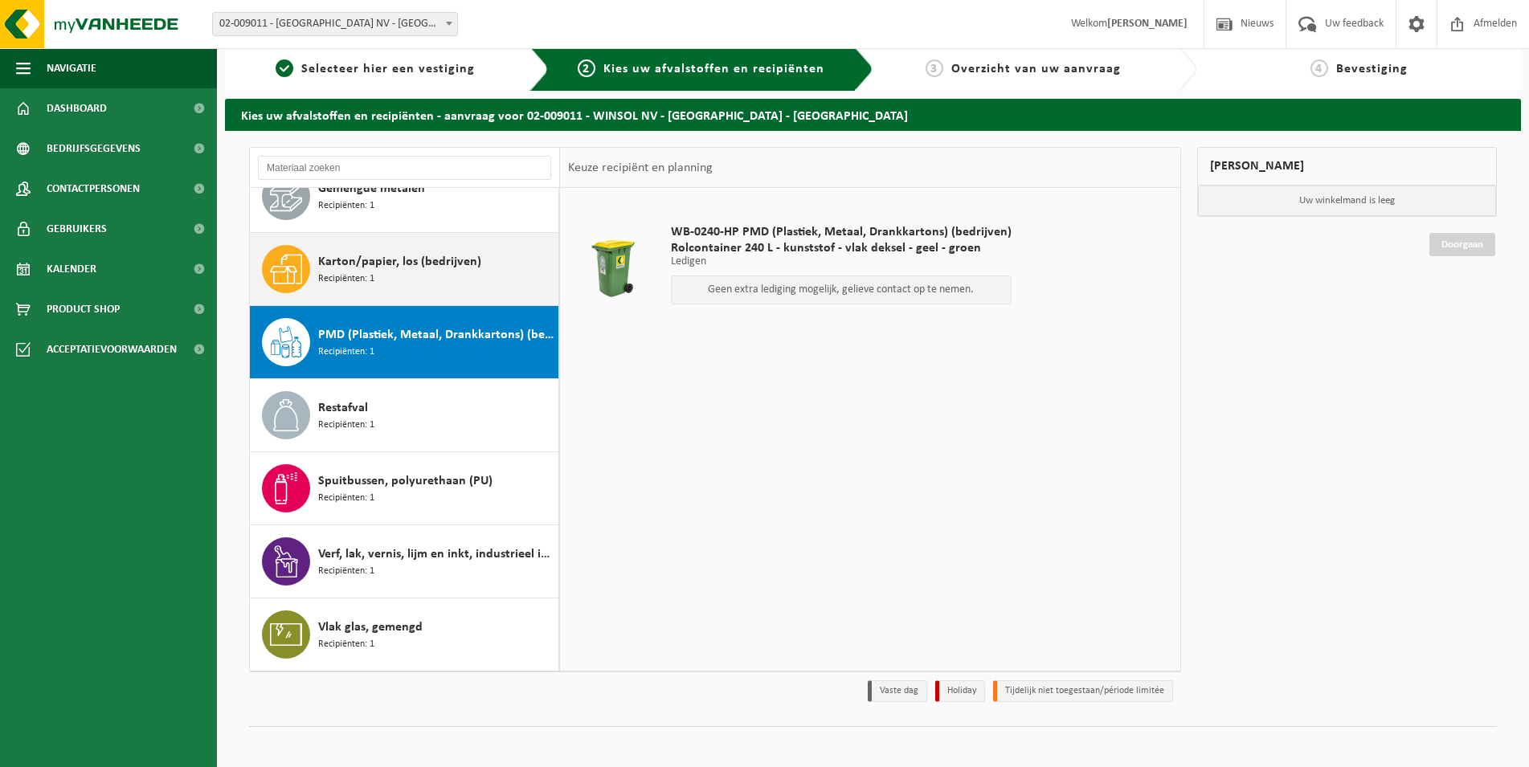
click at [319, 280] on span "Recipiënten: 1" at bounding box center [346, 279] width 56 height 15
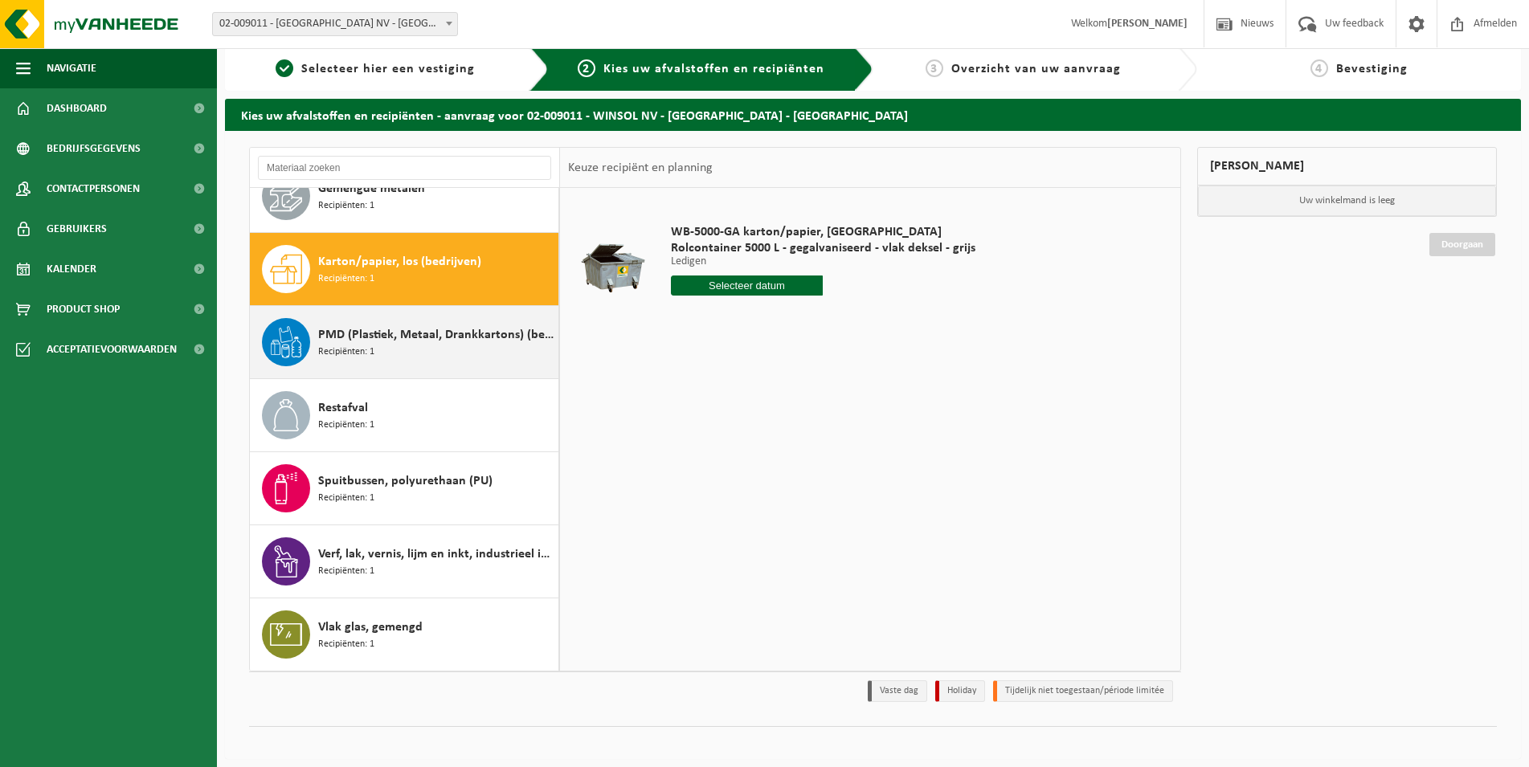
click at [378, 329] on span "PMD (Plastiek, Metaal, Drankkartons) (bedrijven)" at bounding box center [436, 334] width 236 height 19
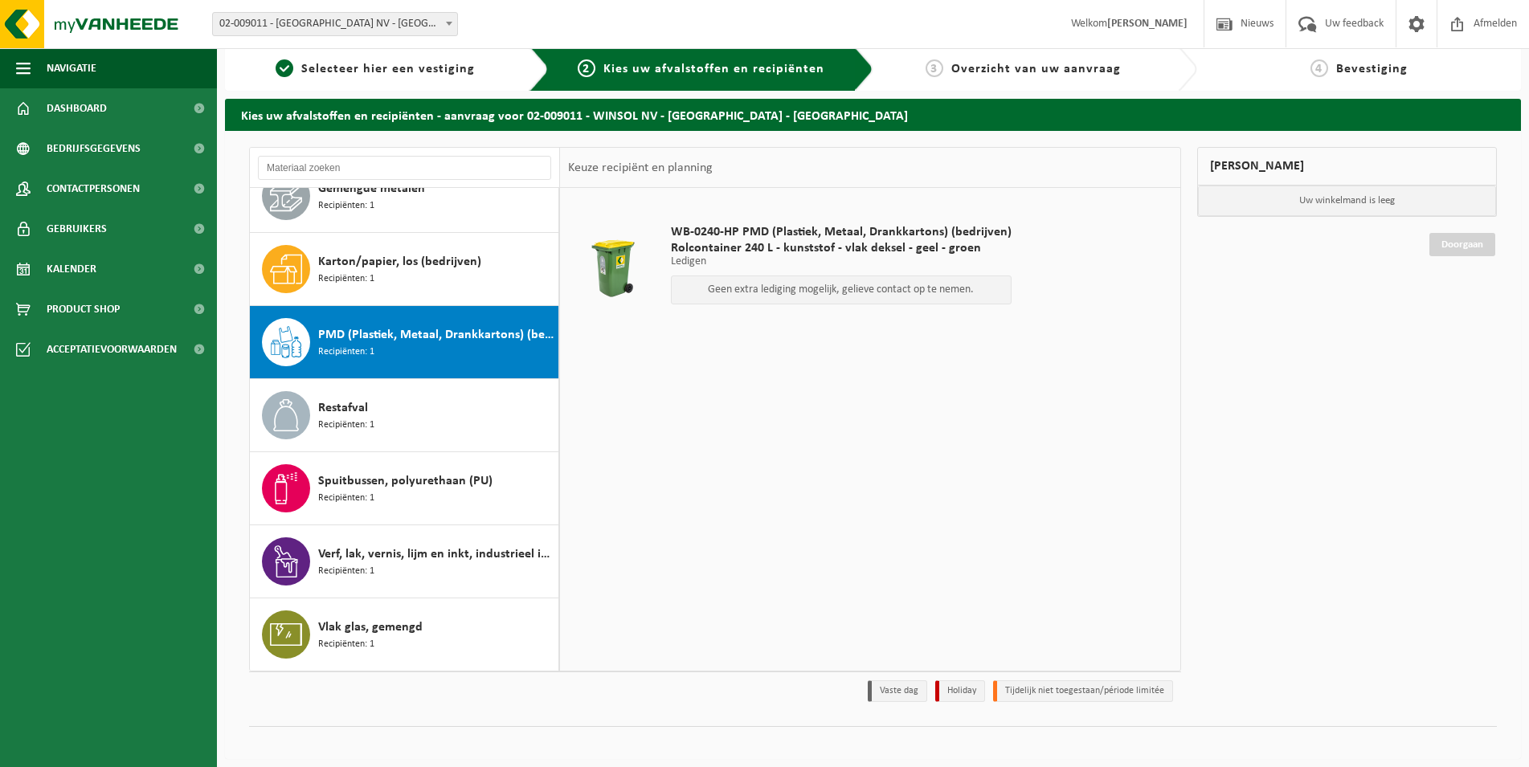
click at [819, 223] on div "WB-0240-HP PMD (Plastiek, Metaal, Drankkartons) (bedrijven) Rolcontainer 240 L …" at bounding box center [841, 268] width 357 height 121
click at [738, 243] on span "Rolcontainer 240 L - kunststof - vlak deksel - geel - groen" at bounding box center [841, 248] width 341 height 16
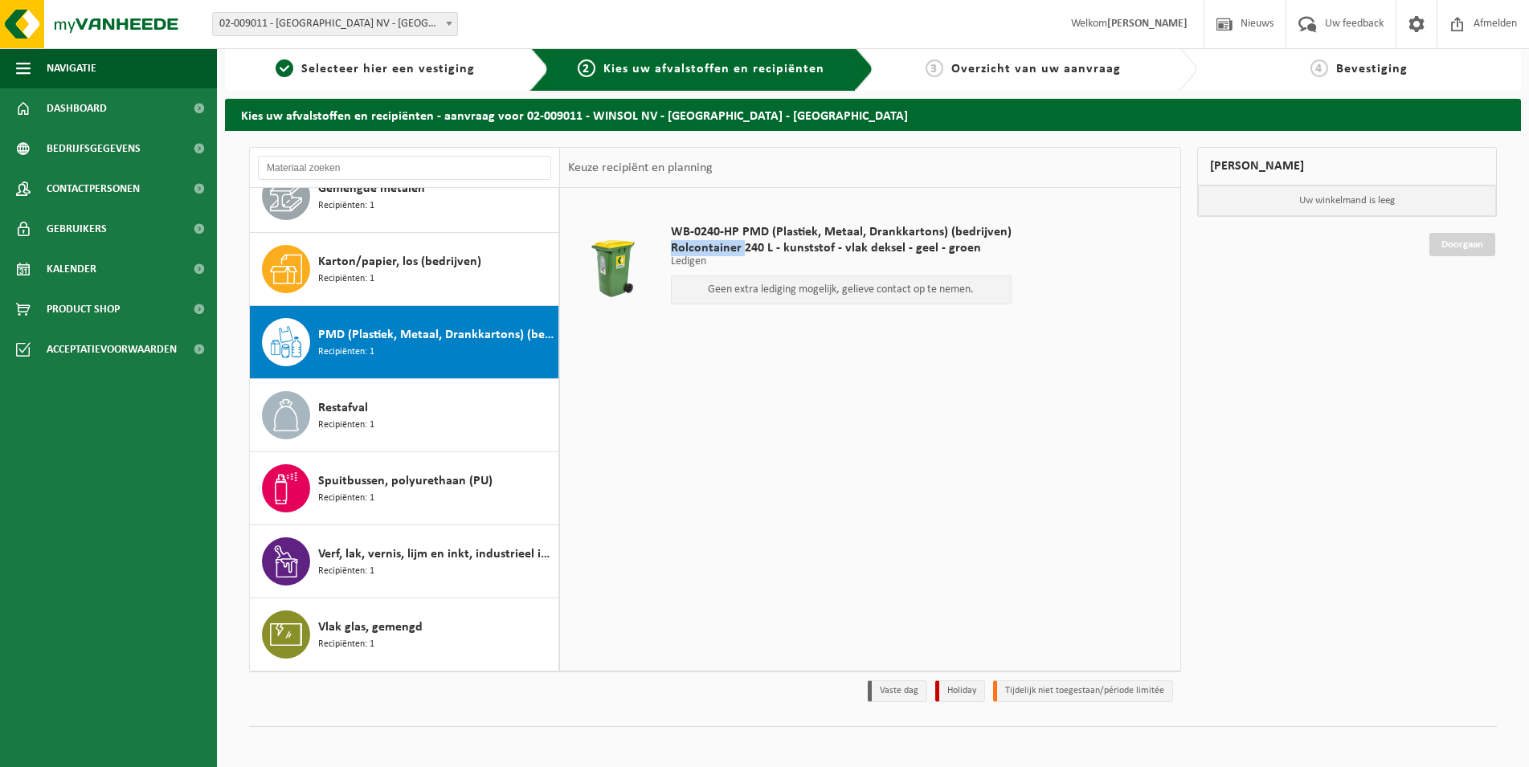
click at [738, 243] on span "Rolcontainer 240 L - kunststof - vlak deksel - geel - groen" at bounding box center [841, 248] width 341 height 16
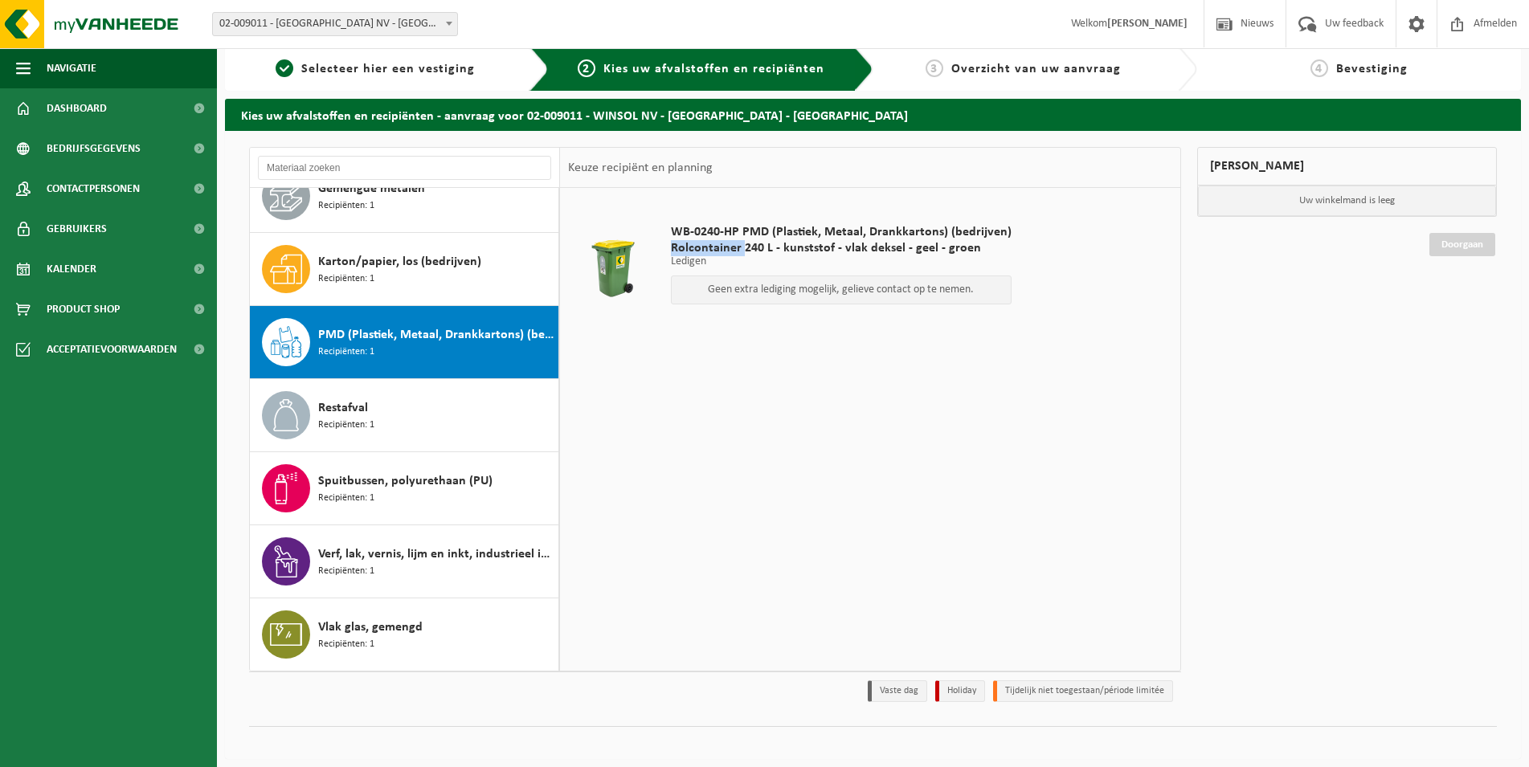
click at [738, 243] on span "Rolcontainer 240 L - kunststof - vlak deksel - geel - groen" at bounding box center [841, 248] width 341 height 16
click at [731, 277] on div "Geen extra lediging mogelijk, gelieve contact op te nemen." at bounding box center [841, 290] width 341 height 29
click at [1323, 17] on span "Uw feedback" at bounding box center [1354, 23] width 67 height 47
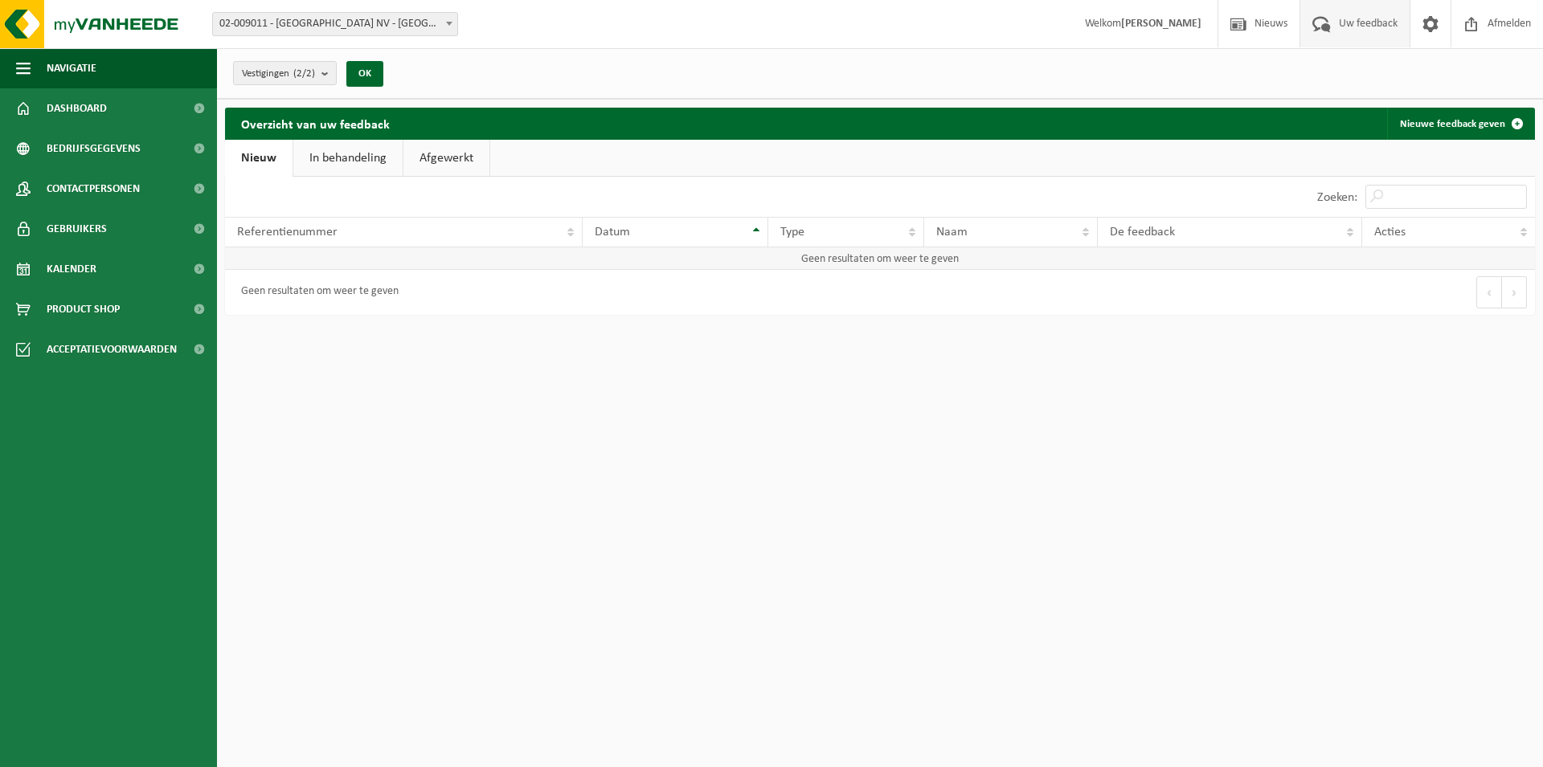
click at [304, 257] on td "Geen resultaten om weer te geven" at bounding box center [880, 258] width 1310 height 22
click at [1468, 108] on link "Nieuwe feedback geven" at bounding box center [1460, 124] width 146 height 32
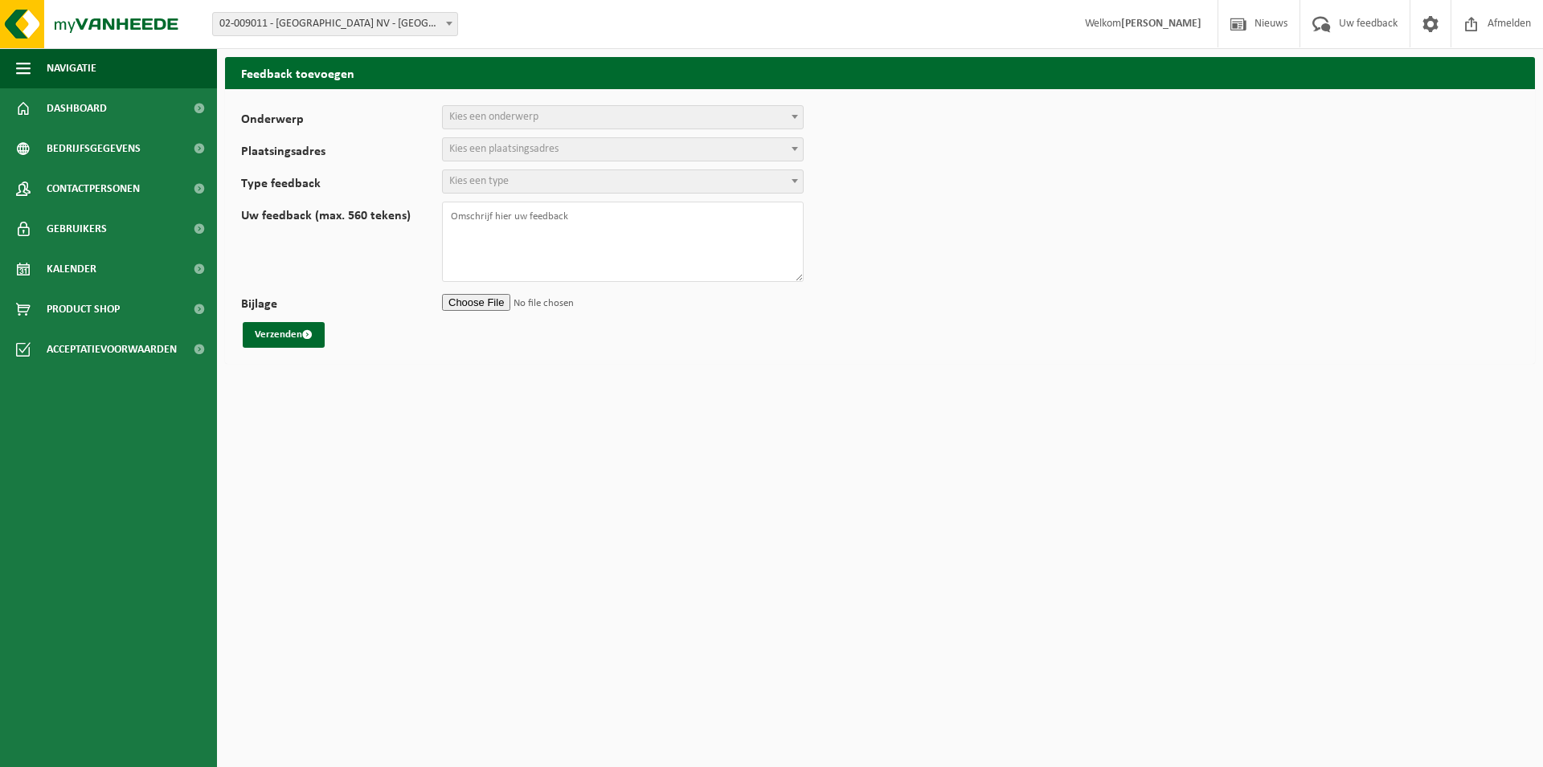
select select
click at [520, 113] on span "Kies een onderwerp" at bounding box center [493, 117] width 89 height 12
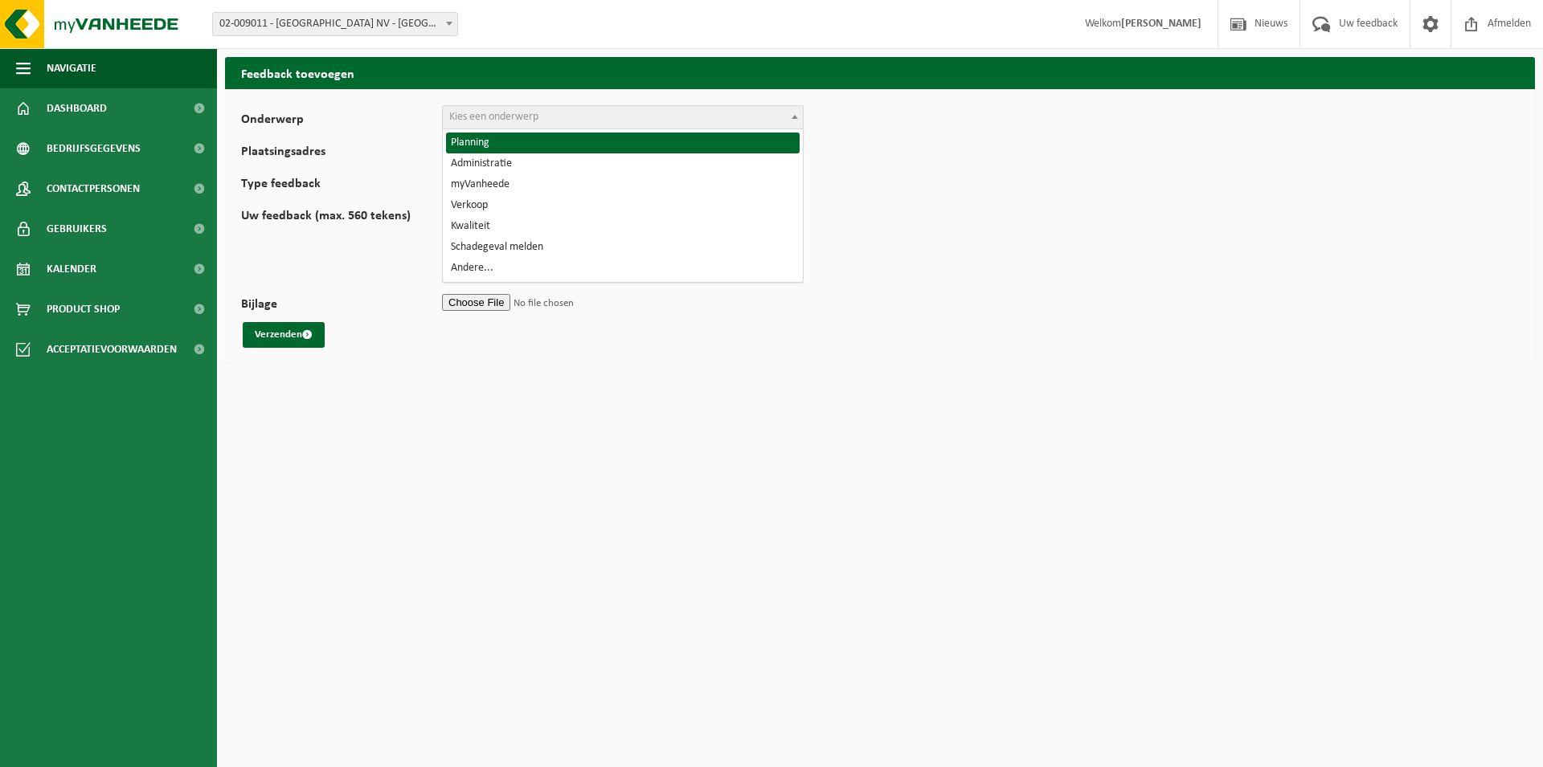
select select "1"
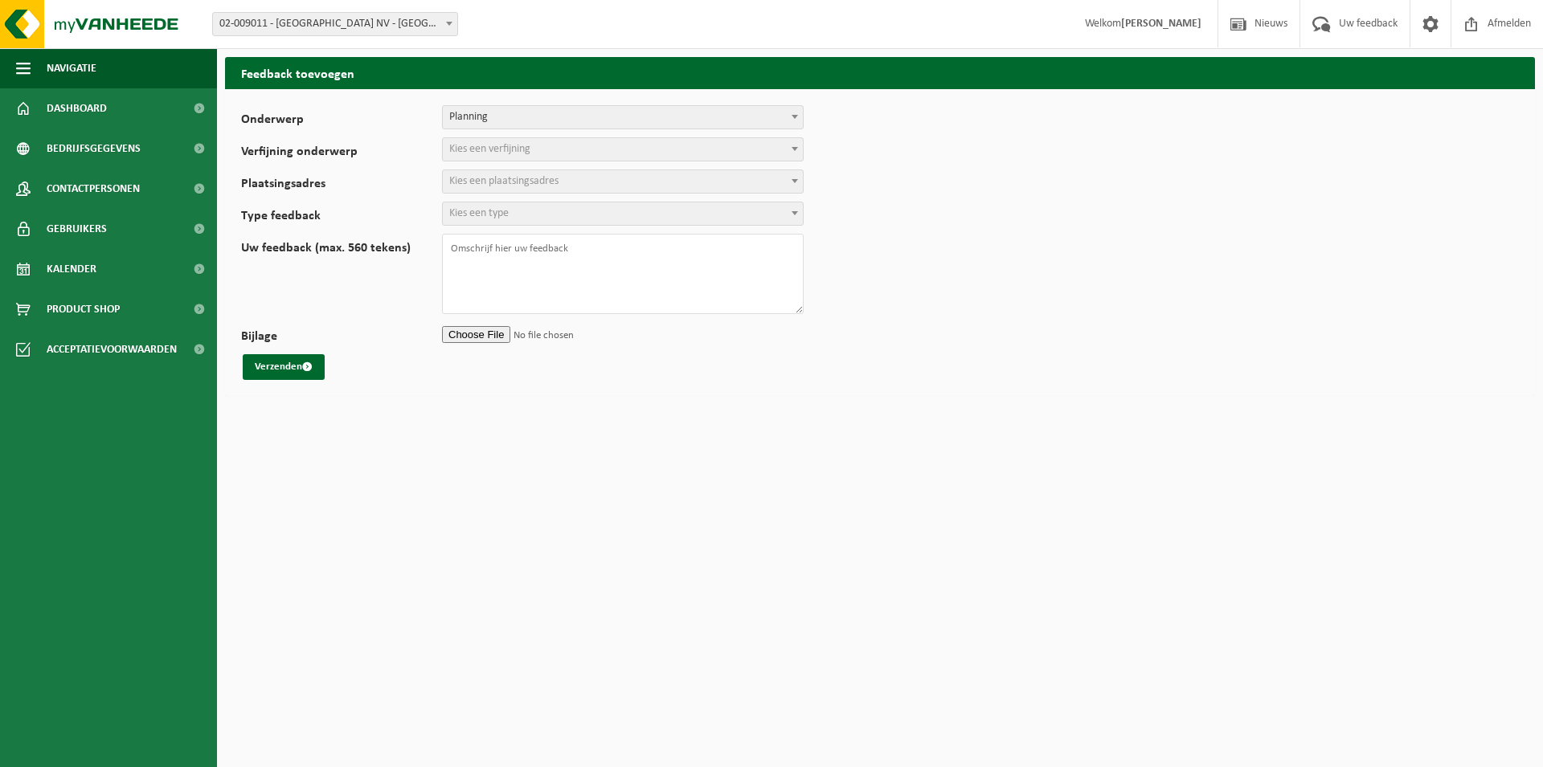
click at [501, 145] on span "Kies een verfijning" at bounding box center [489, 149] width 81 height 12
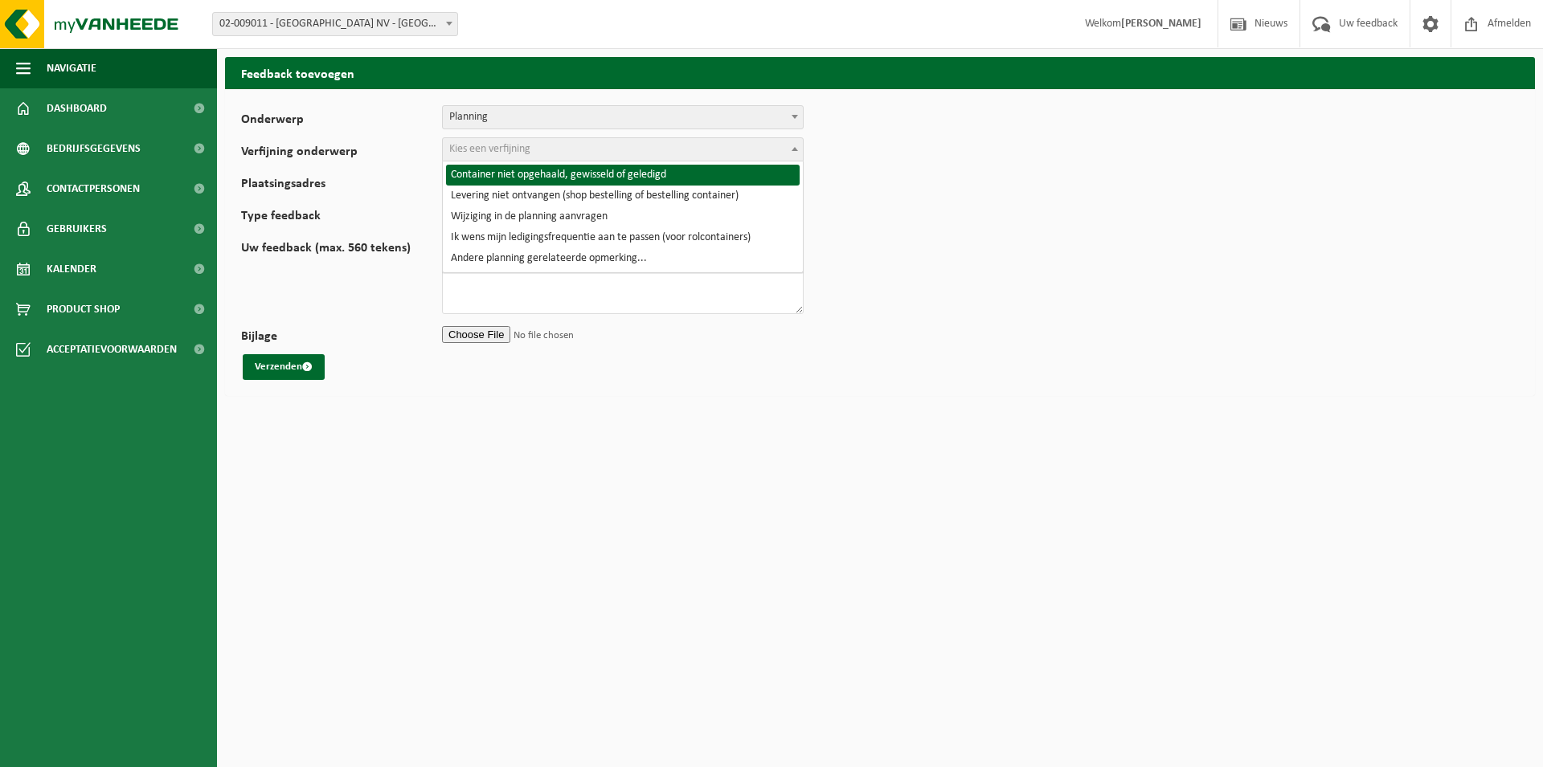
select select "2"
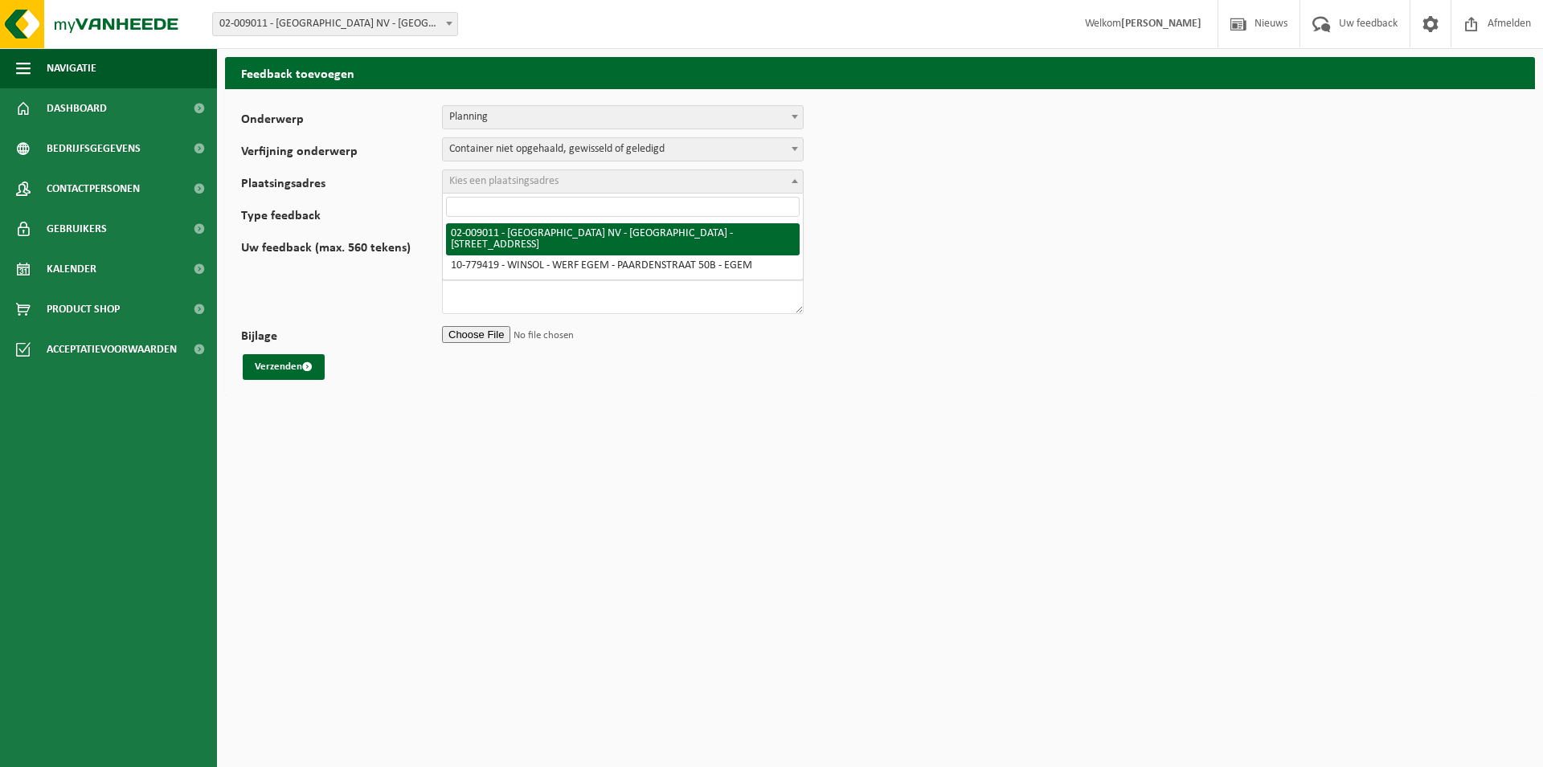
click at [511, 178] on span "Kies een plaatsingsadres" at bounding box center [503, 181] width 109 height 12
select select "1549"
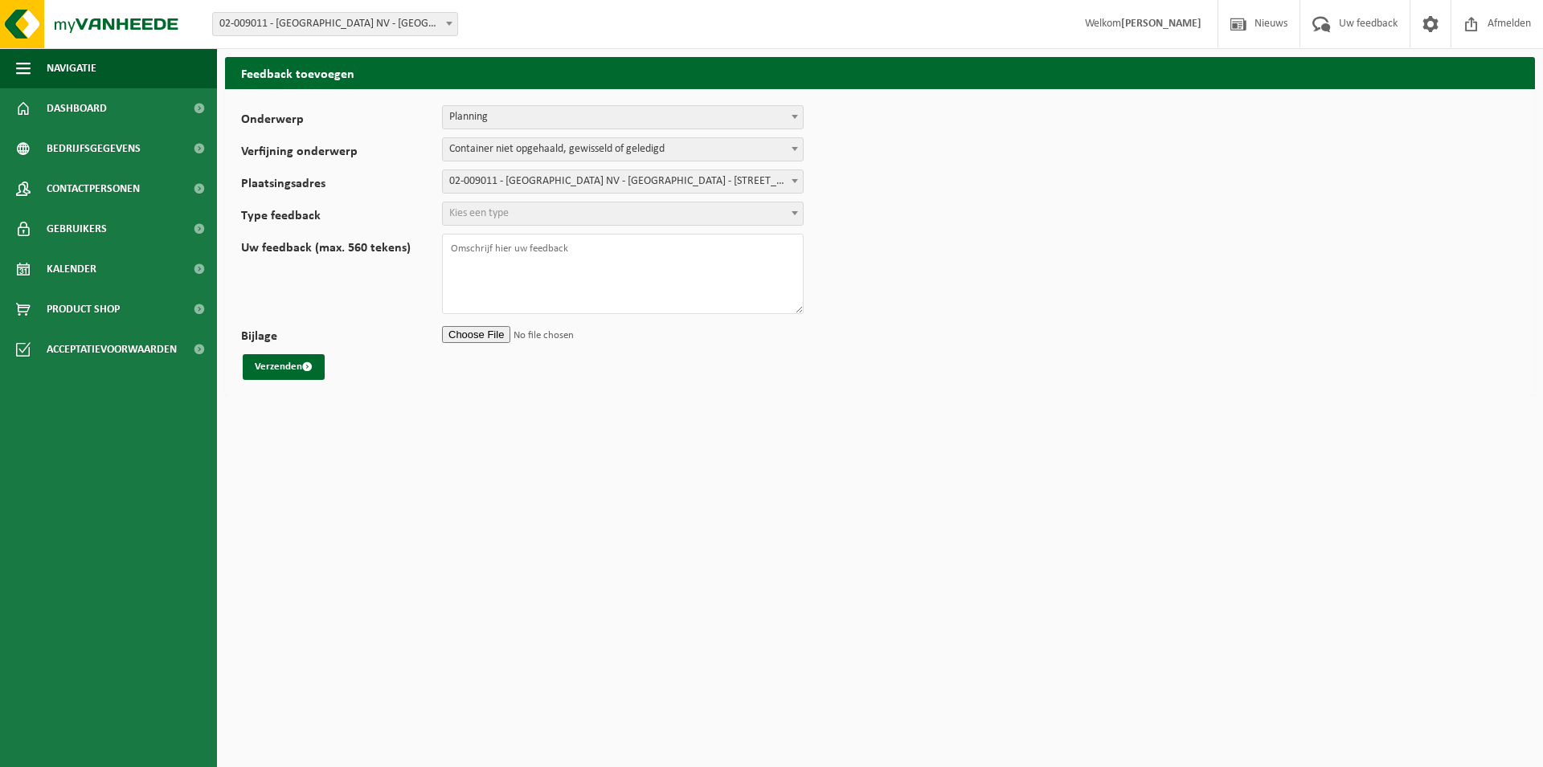
click at [484, 212] on span "Kies een type" at bounding box center [478, 213] width 59 height 12
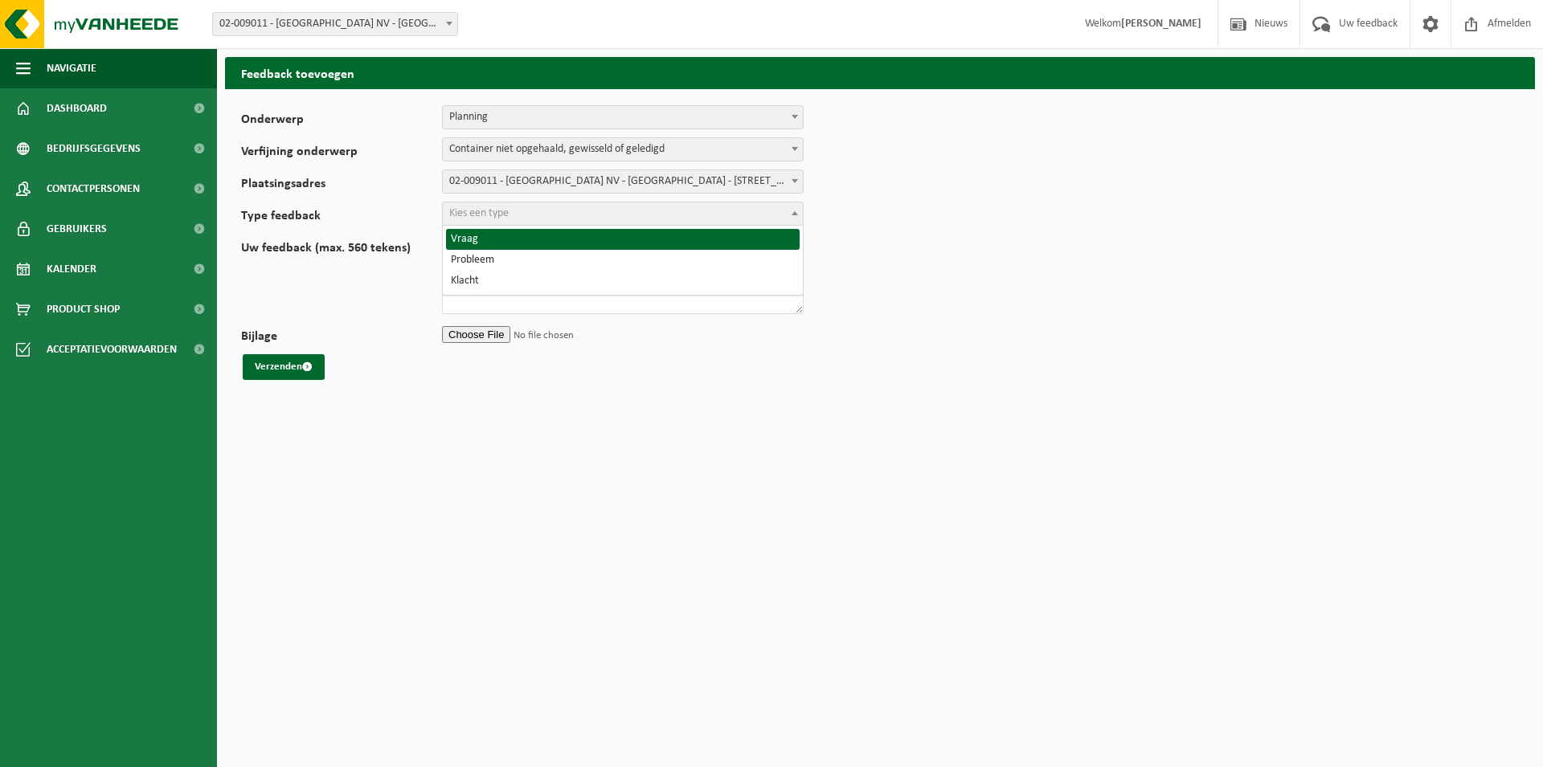
select select "QUE"
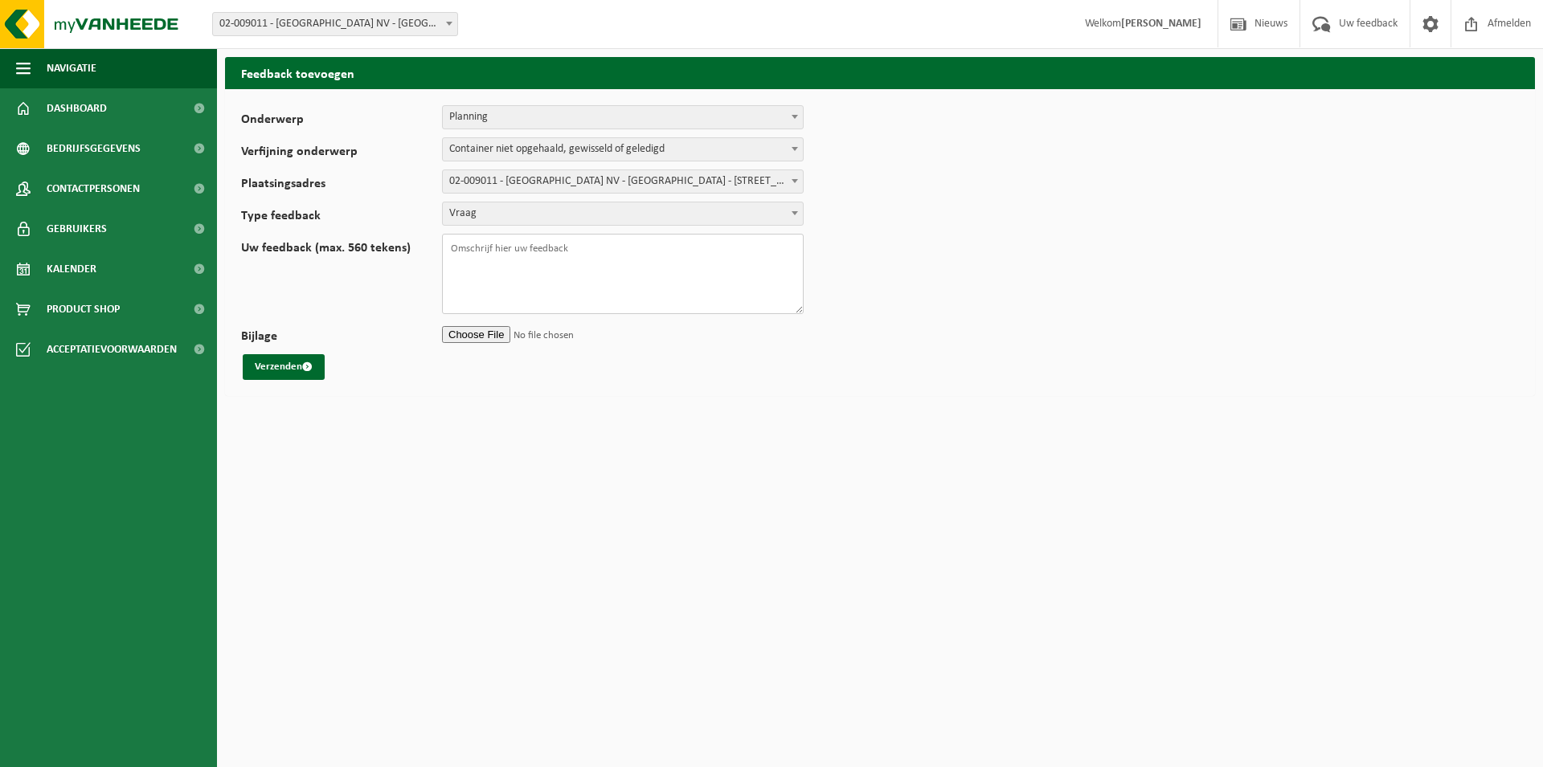
click at [481, 253] on textarea "Uw feedback (max. 560 tekens)" at bounding box center [623, 274] width 362 height 80
click at [595, 273] on textarea "Beste, normaal gezien stond vorige week de lediging van de PMD en plastiek gele…" at bounding box center [623, 274] width 362 height 80
type textarea "Beste, normaal gezien stond vorige week [DATE] de lediging van de PMD en plasti…"
click at [298, 373] on button "Verzenden" at bounding box center [284, 367] width 82 height 26
